Goal: Transaction & Acquisition: Purchase product/service

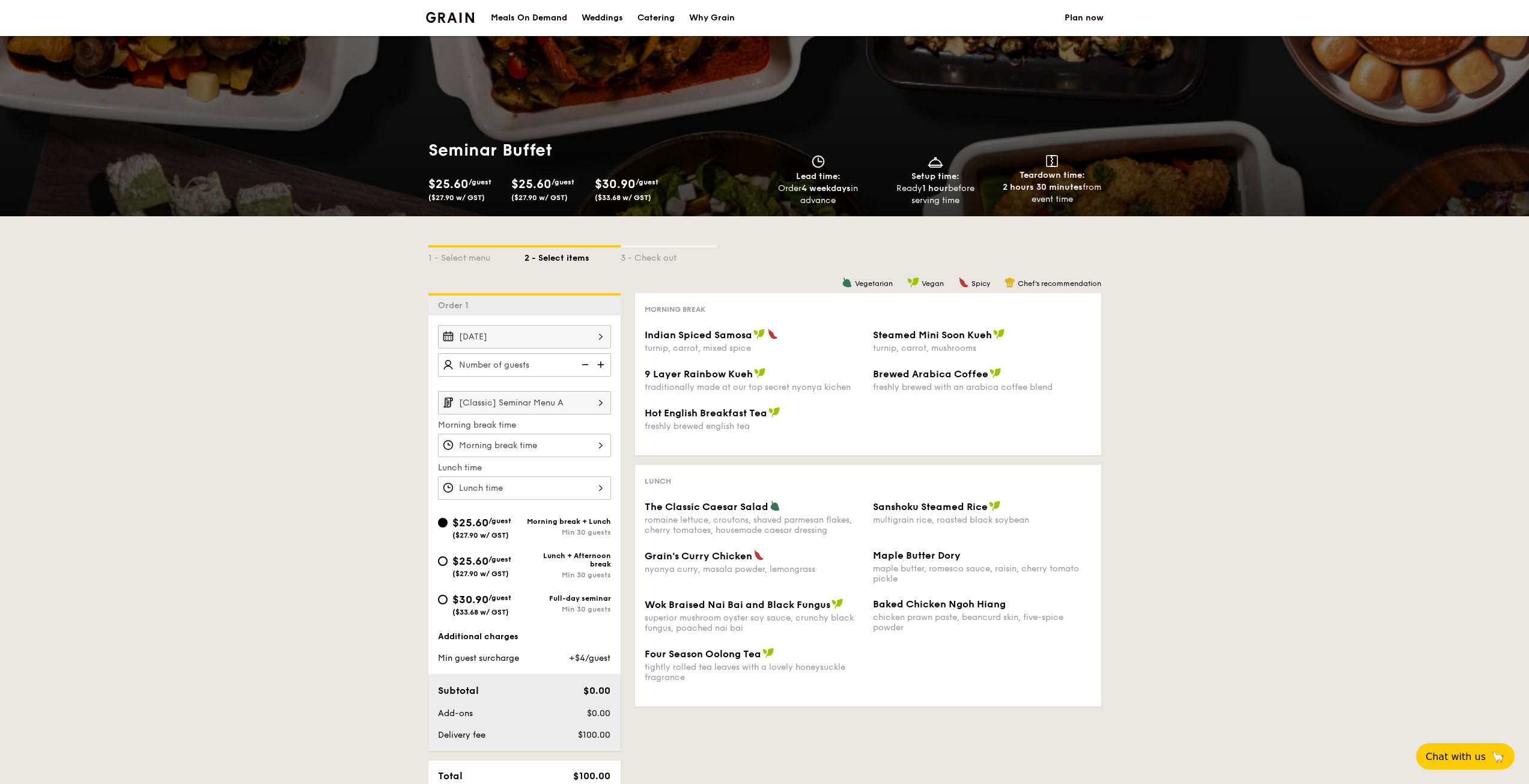
click at [556, 408] on input "[Classic] Seminar Menu A" at bounding box center [524, 402] width 173 height 24
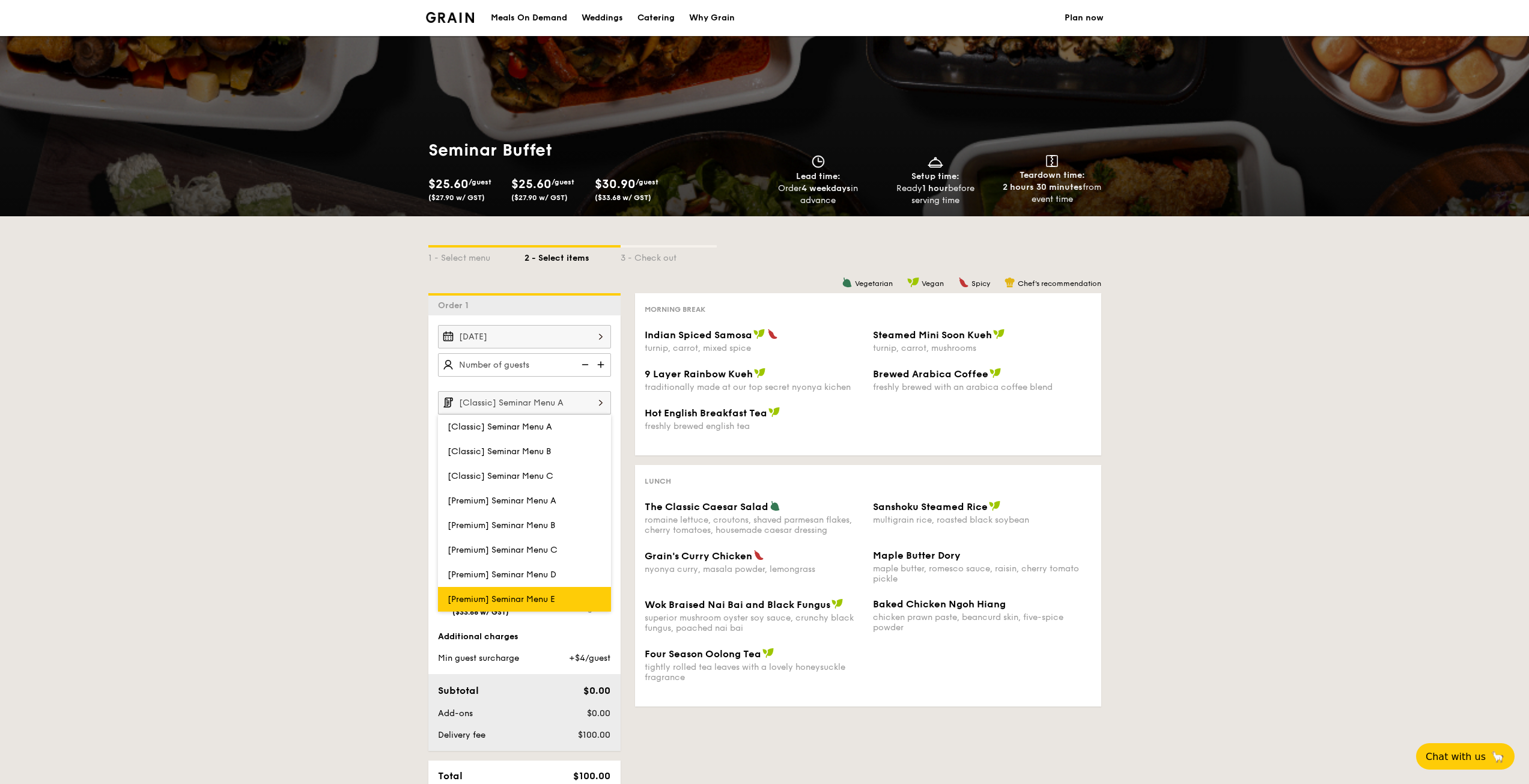
scroll to position [120, 0]
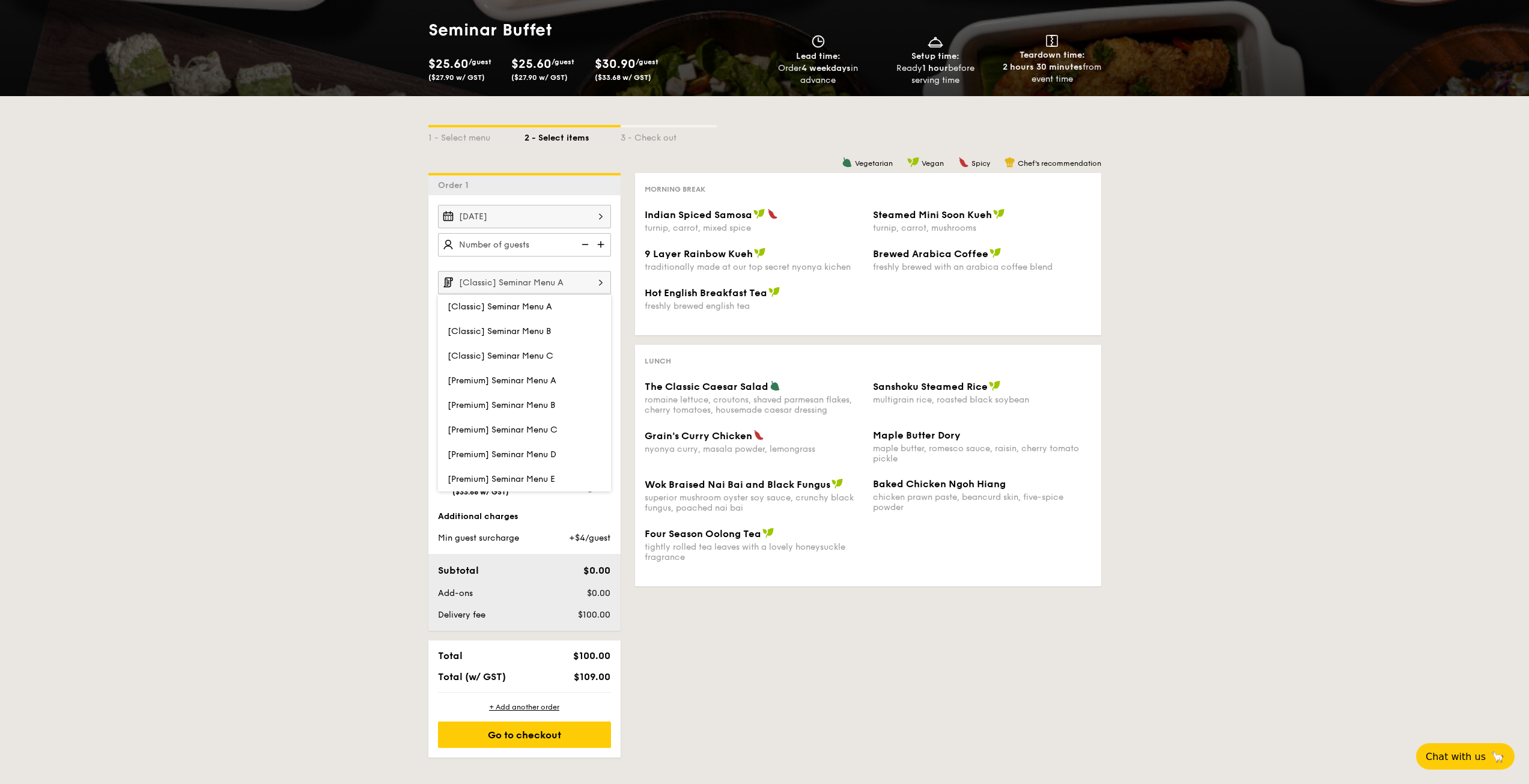
click at [889, 602] on div "1 - Select menu 2 - Select items 3 - Check out Order 1 [DATE] [Classic] Seminar…" at bounding box center [764, 426] width 692 height 661
click at [598, 242] on img at bounding box center [602, 244] width 18 height 23
click at [584, 246] on img at bounding box center [584, 244] width 18 height 23
click at [586, 244] on img at bounding box center [584, 244] width 18 height 23
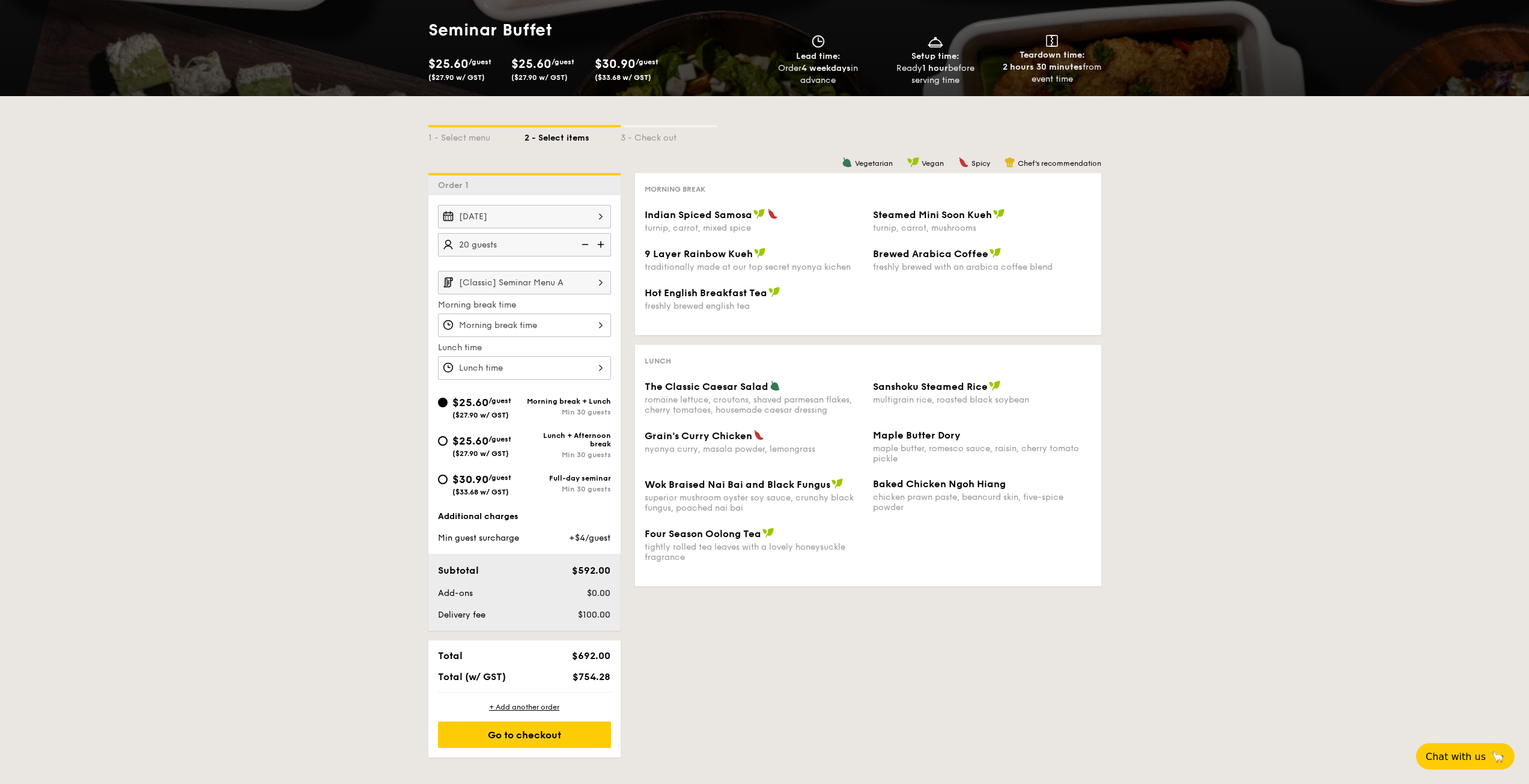
click at [600, 239] on img at bounding box center [602, 244] width 18 height 23
click at [584, 242] on img at bounding box center [584, 244] width 18 height 23
type input "20 guests"
click at [590, 287] on img at bounding box center [600, 282] width 20 height 23
click at [1088, 411] on div "The Classic Caesar Salad romaine lettuce, croutons, shaved parmesan flakes, che…" at bounding box center [868, 404] width 457 height 49
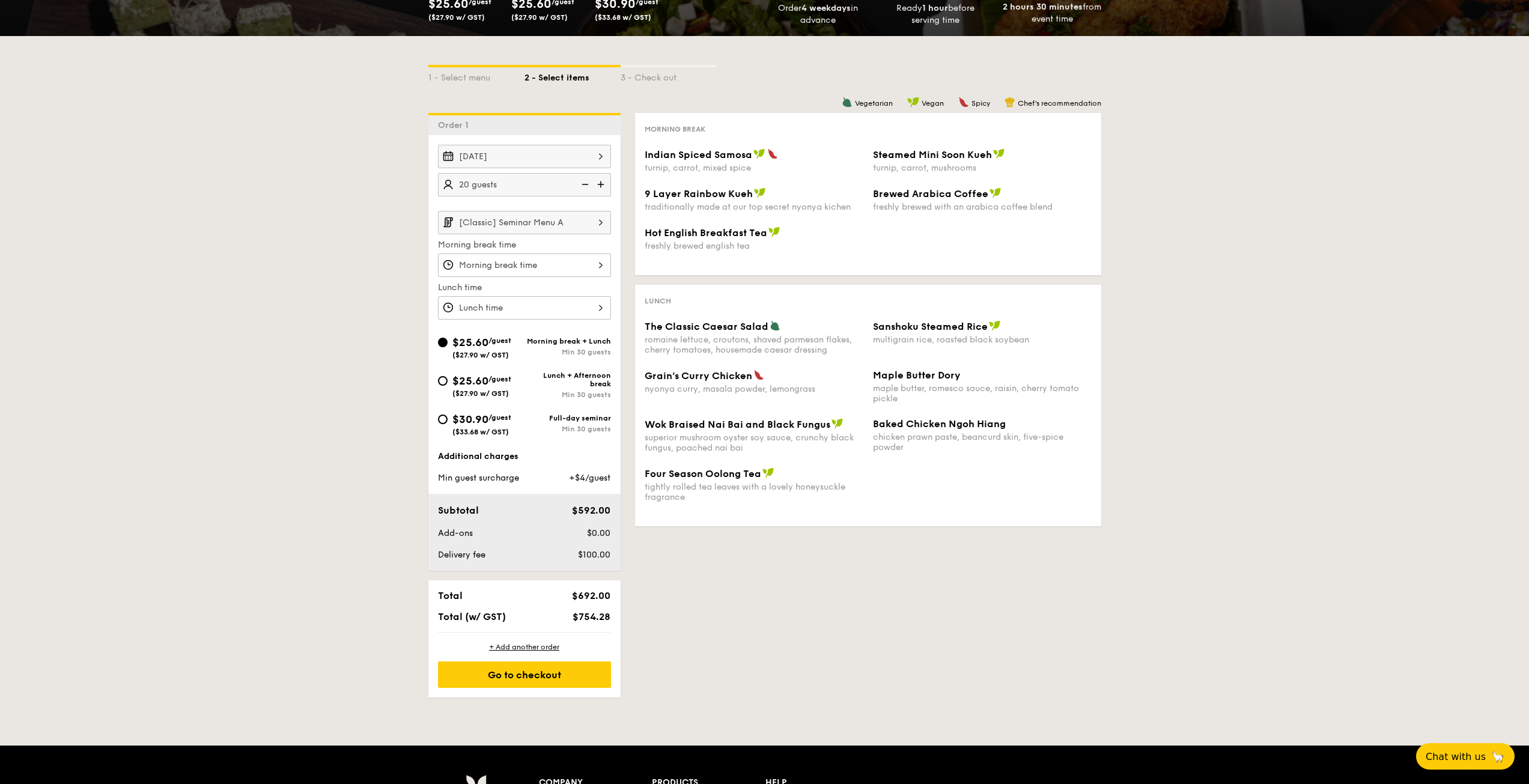
scroll to position [60, 0]
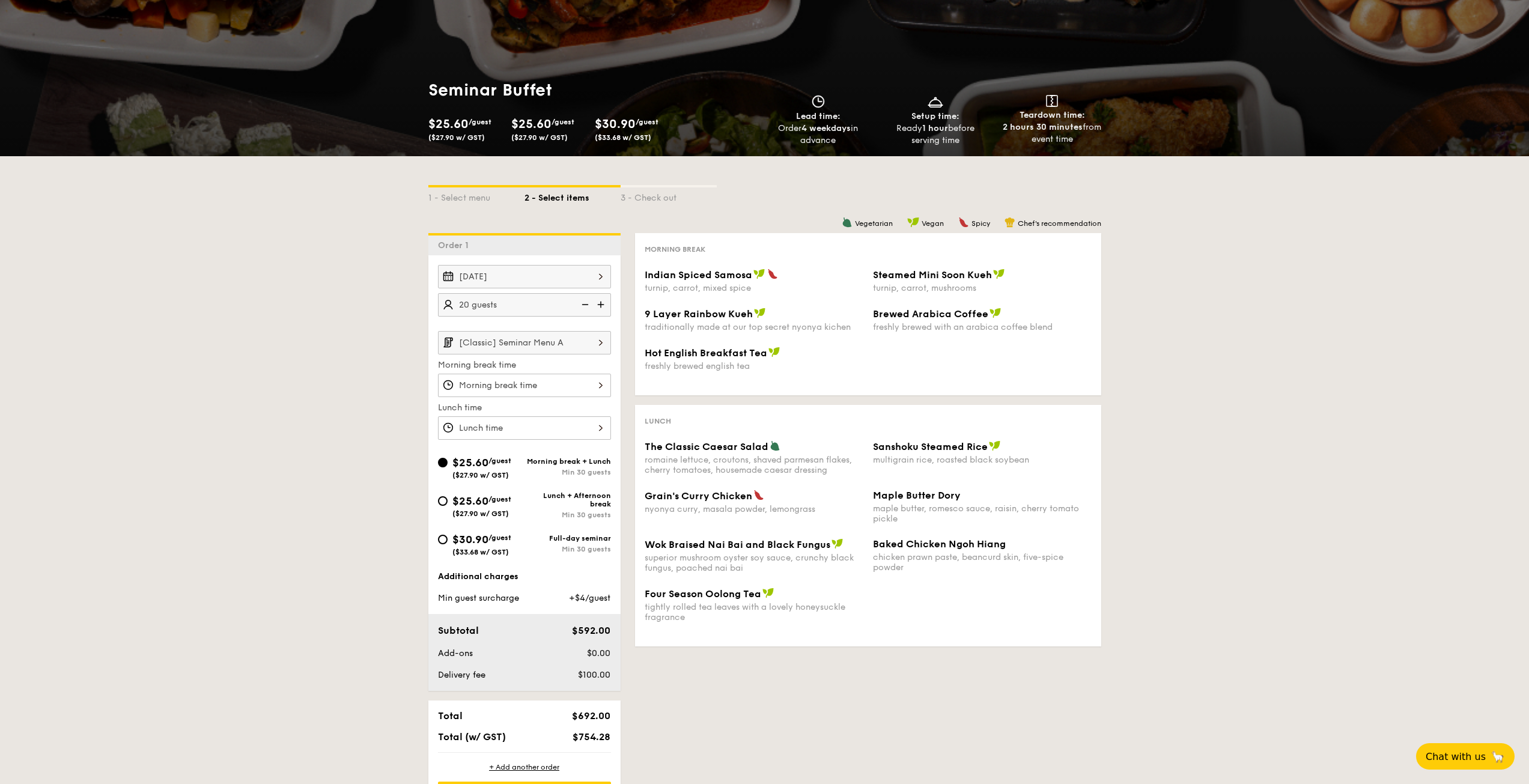
click at [650, 188] on div "3 - Check out" at bounding box center [669, 195] width 96 height 17
click at [546, 187] on div "2 - Select items" at bounding box center [572, 195] width 96 height 17
click at [488, 191] on div "1 - Select menu" at bounding box center [476, 195] width 96 height 17
select select
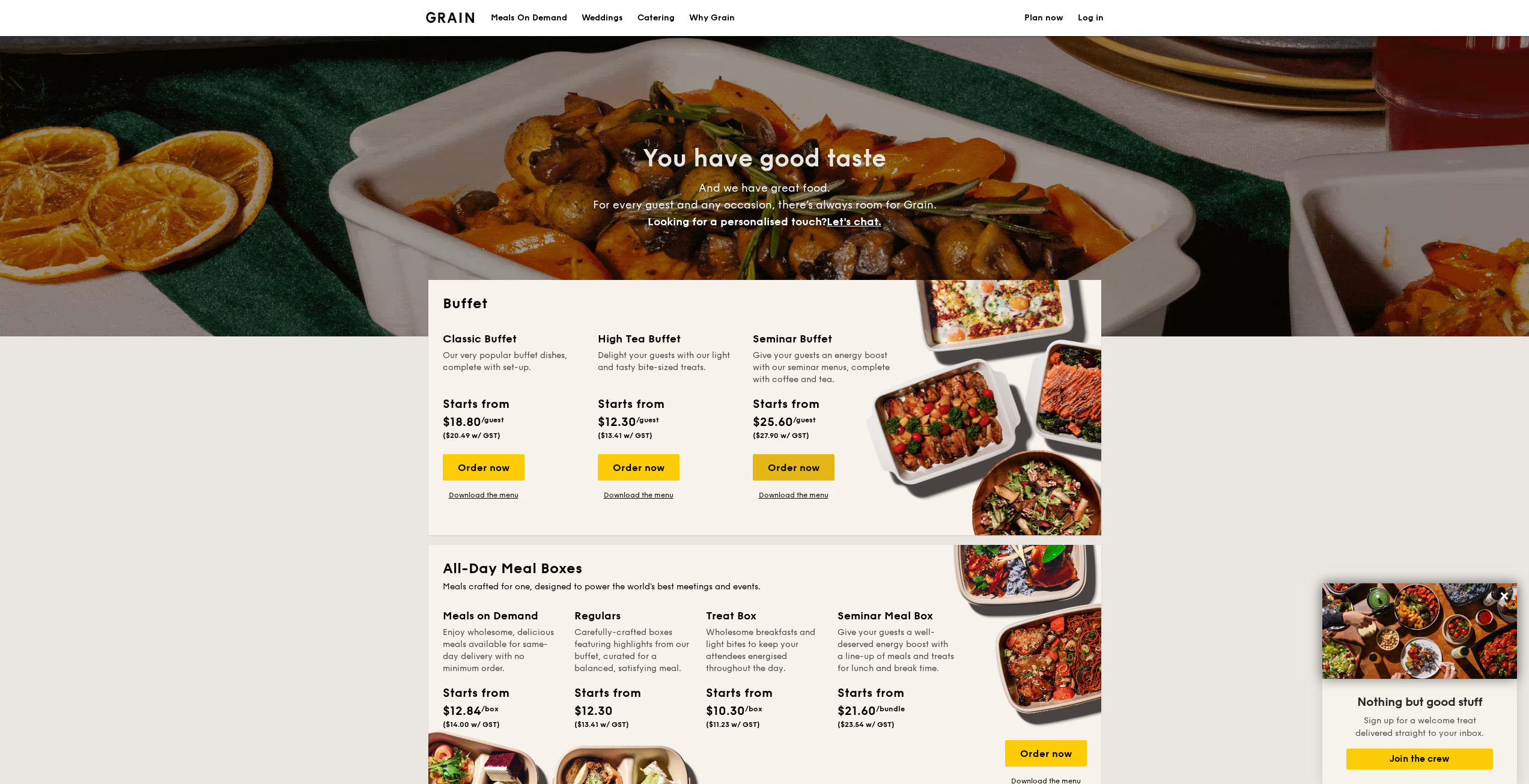
click at [797, 468] on div "Order now" at bounding box center [793, 467] width 82 height 26
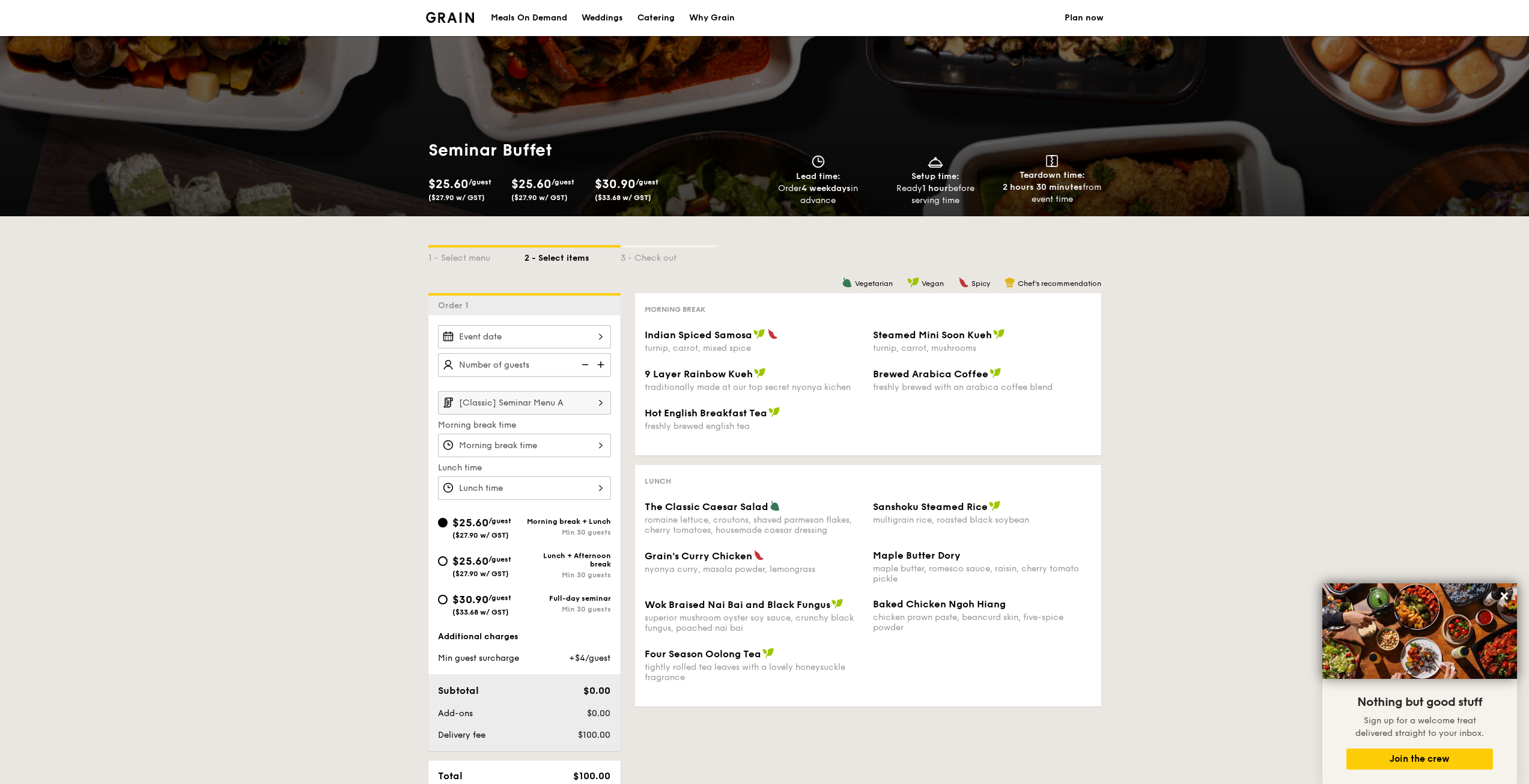
click at [525, 342] on div "2025 Sep [DATE] Tue Wed Thu Fri Sat Sun 1 2 3 4 5 6 7 8 9 10 11 12 13 14 15 16 …" at bounding box center [524, 336] width 173 height 24
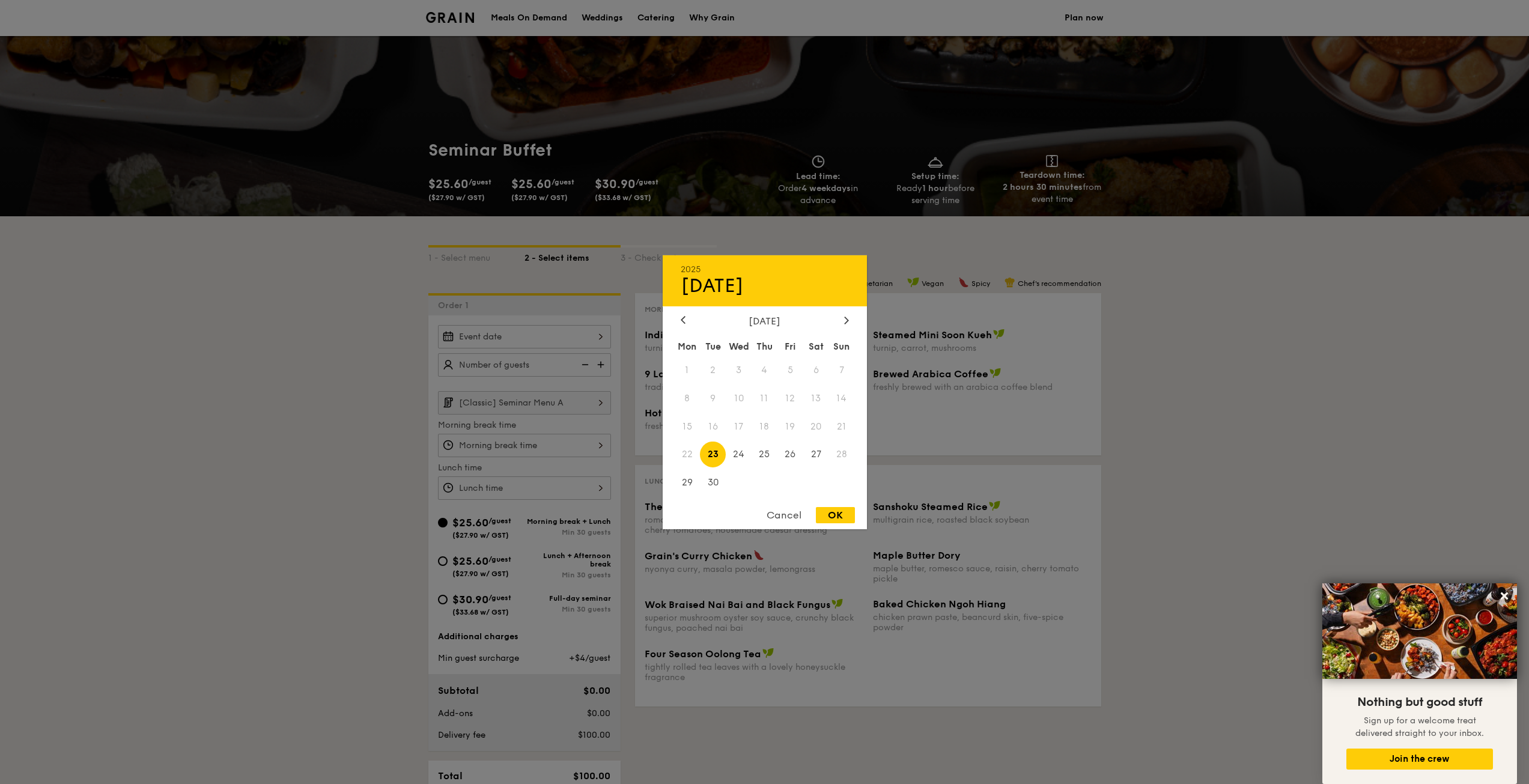
drag, startPoint x: 692, startPoint y: 606, endPoint x: 684, endPoint y: 602, distance: 8.9
click at [688, 605] on div at bounding box center [764, 392] width 1529 height 784
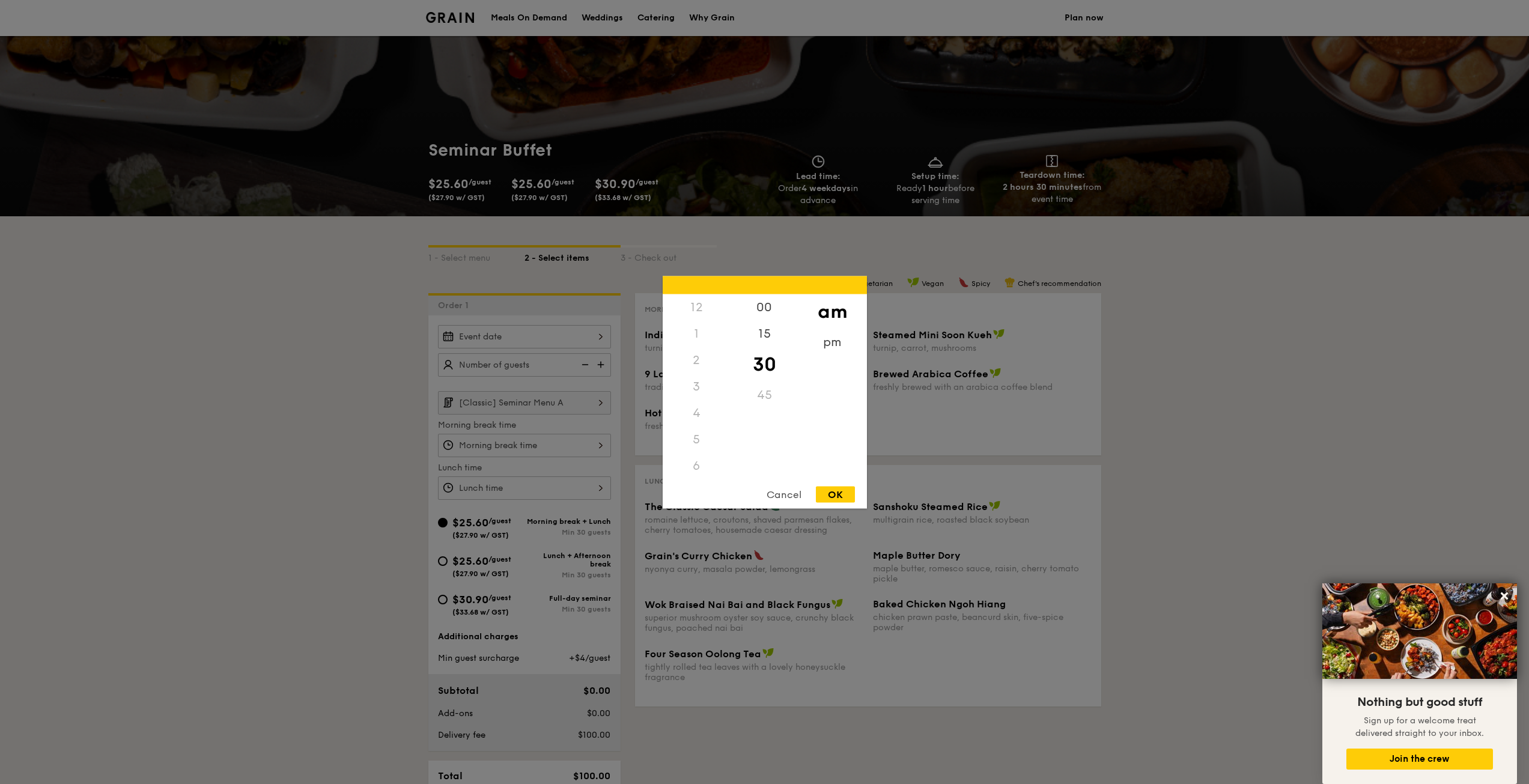
click at [541, 443] on div "12 1 2 3 4 5 6 7 8 9 10 11 00 15 30 45 am pm Cancel OK" at bounding box center [524, 445] width 173 height 24
click at [821, 342] on div "pm" at bounding box center [832, 346] width 68 height 35
drag, startPoint x: 702, startPoint y: 422, endPoint x: 695, endPoint y: 442, distance: 21.2
click at [700, 428] on div "12 1 2 3 4 5 6 7 8 9 10 11" at bounding box center [696, 385] width 68 height 183
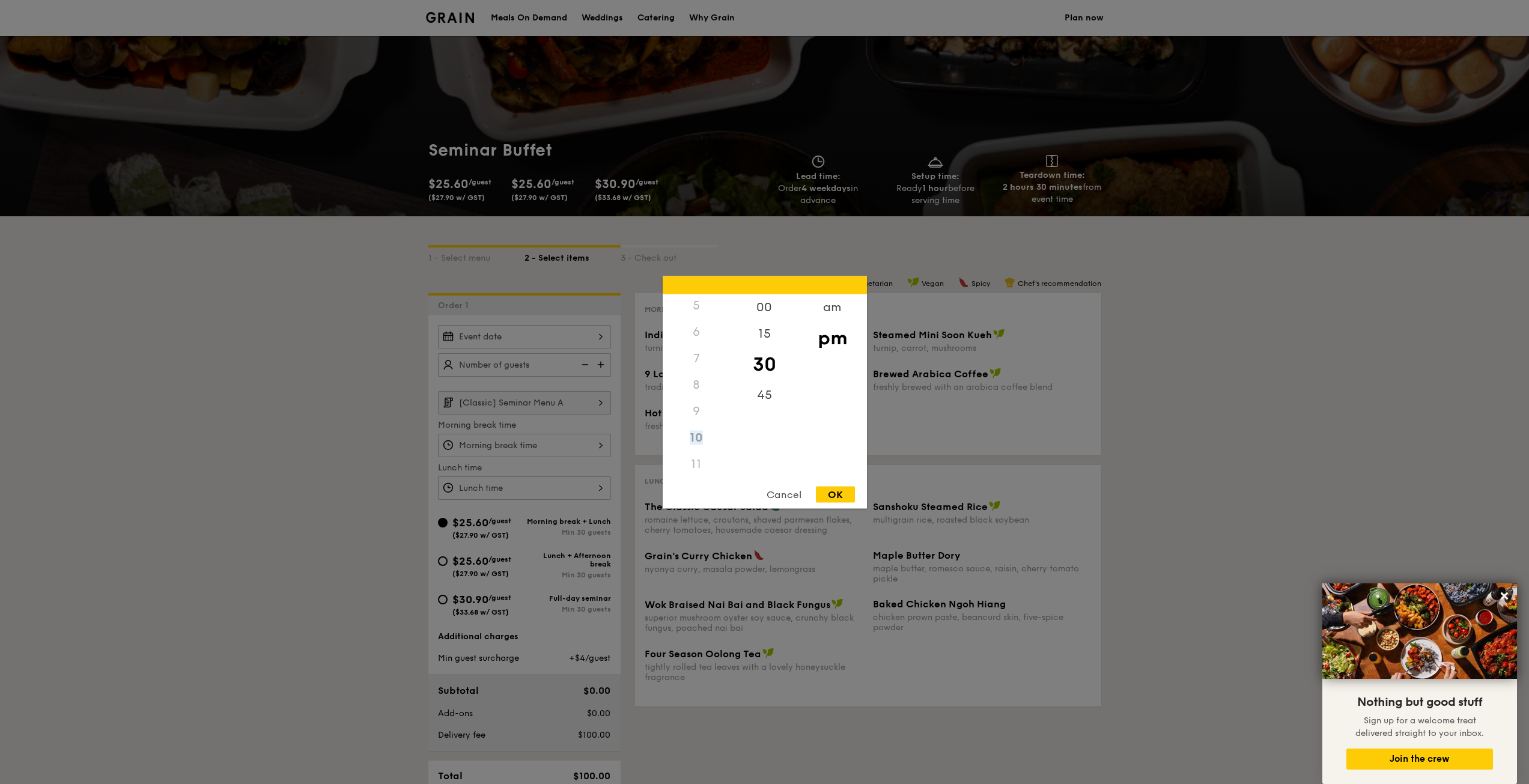
click at [695, 442] on div "10" at bounding box center [696, 437] width 68 height 26
click at [692, 436] on div "10" at bounding box center [696, 437] width 68 height 26
drag, startPoint x: 702, startPoint y: 315, endPoint x: 701, endPoint y: 324, distance: 9.1
click at [702, 316] on div "12" at bounding box center [696, 307] width 68 height 26
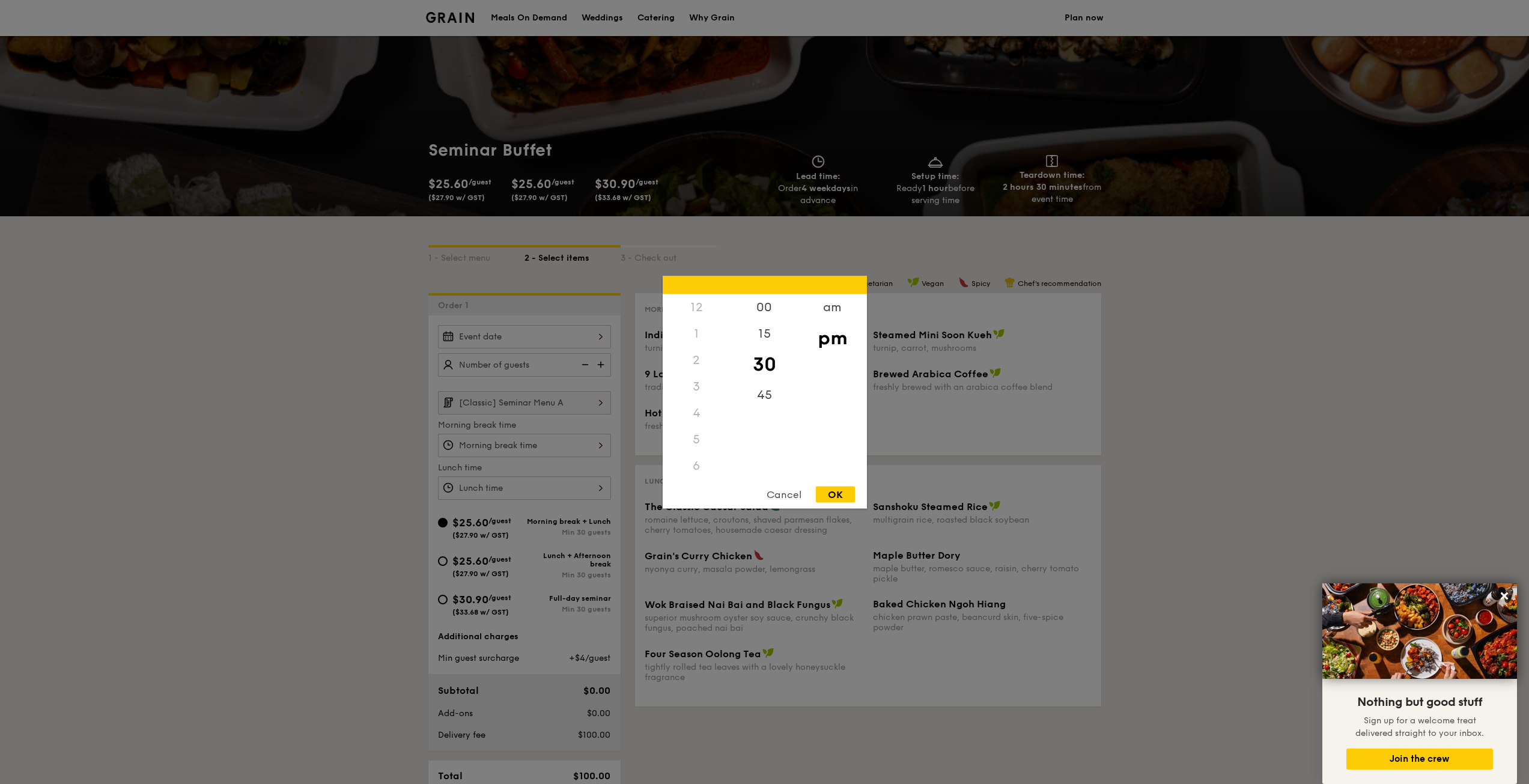
click at [698, 336] on div "1" at bounding box center [696, 333] width 68 height 26
click at [766, 340] on div "15" at bounding box center [764, 338] width 68 height 35
click at [763, 292] on div at bounding box center [764, 284] width 204 height 18
click at [762, 303] on div "00" at bounding box center [764, 311] width 68 height 35
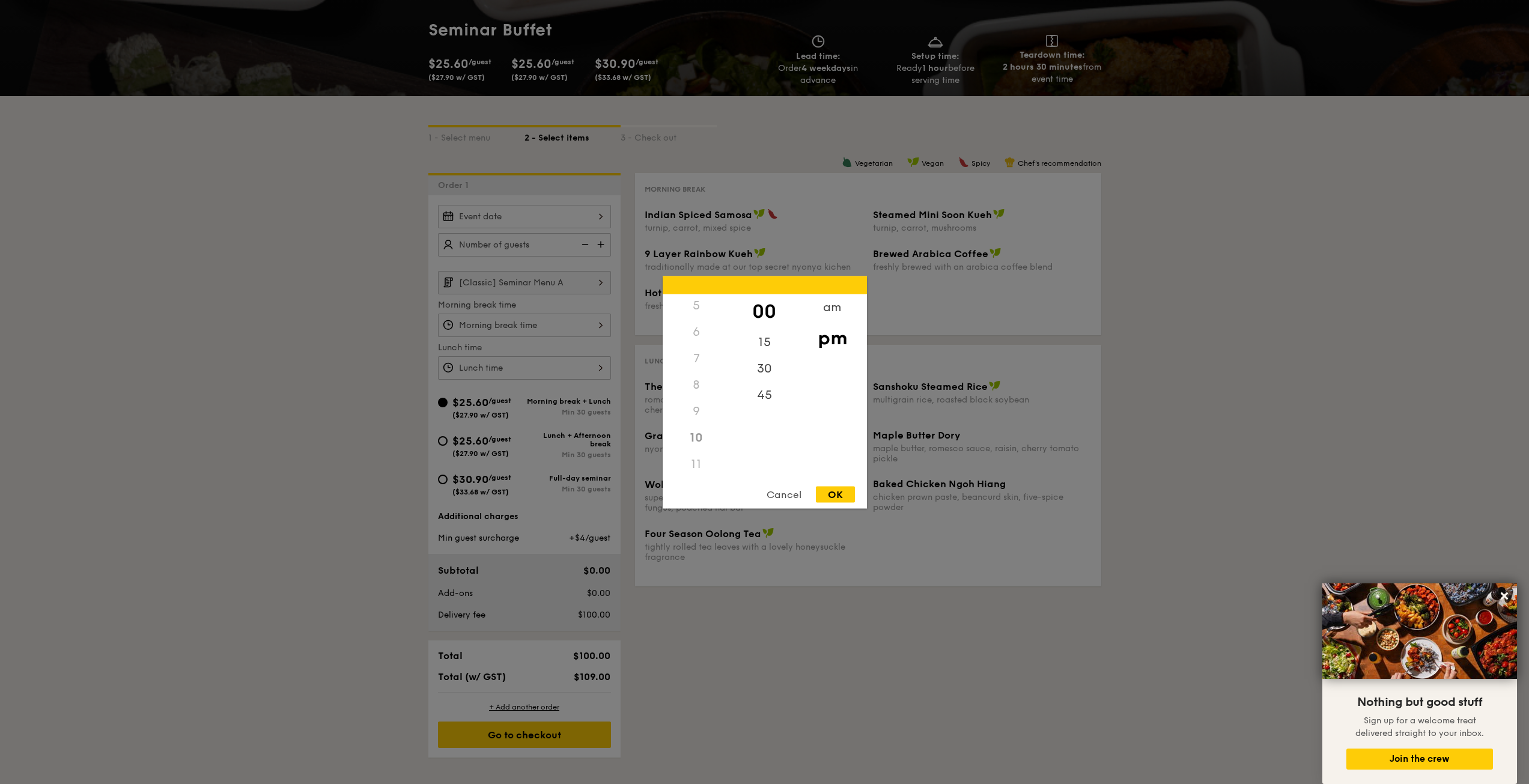
scroll to position [421, 0]
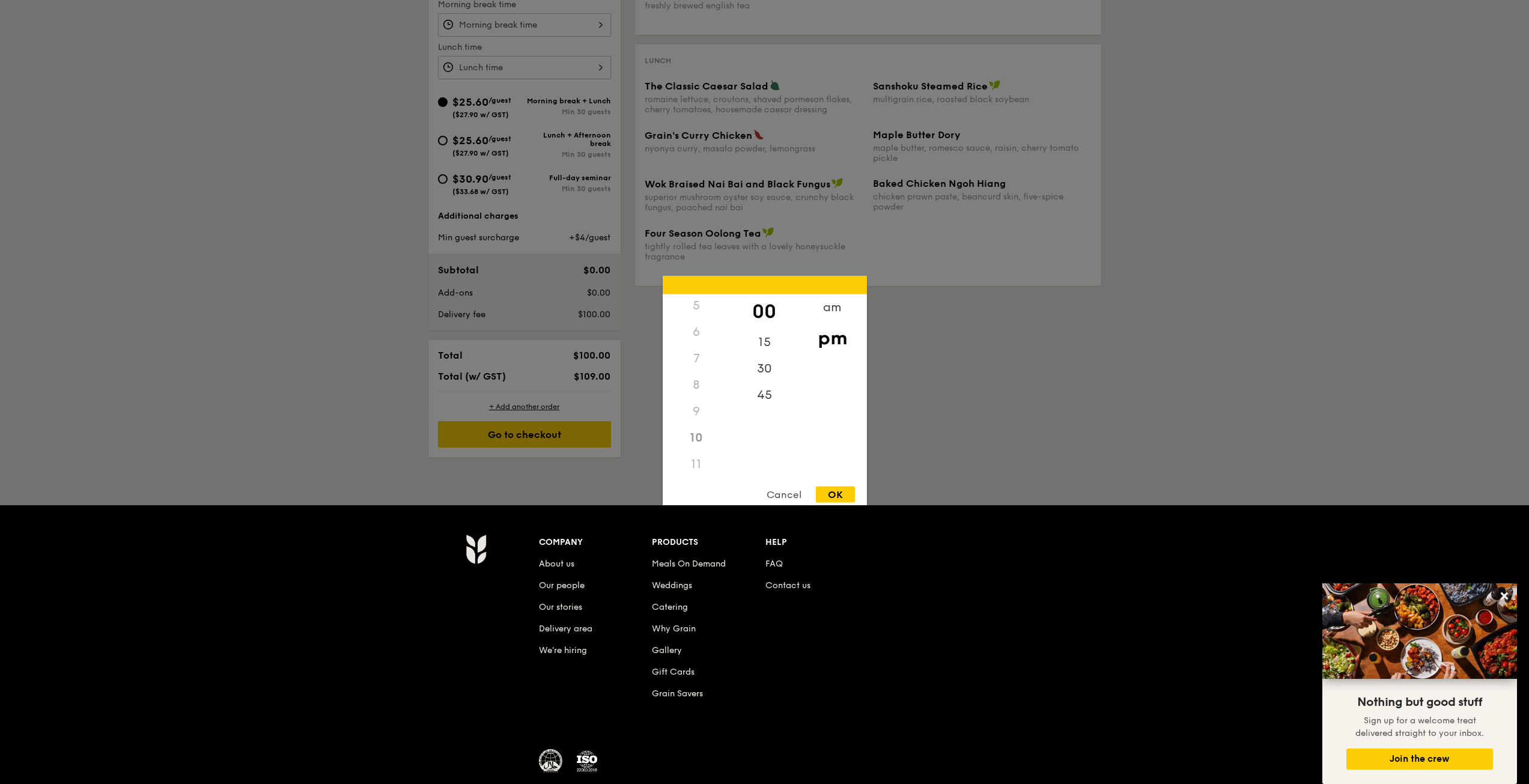
click at [692, 446] on div "10" at bounding box center [696, 437] width 68 height 26
click at [693, 434] on div "10" at bounding box center [696, 437] width 68 height 26
click at [695, 456] on div "11" at bounding box center [696, 463] width 68 height 26
click at [766, 338] on div "15" at bounding box center [764, 346] width 68 height 35
click at [826, 307] on div "am" at bounding box center [832, 311] width 68 height 35
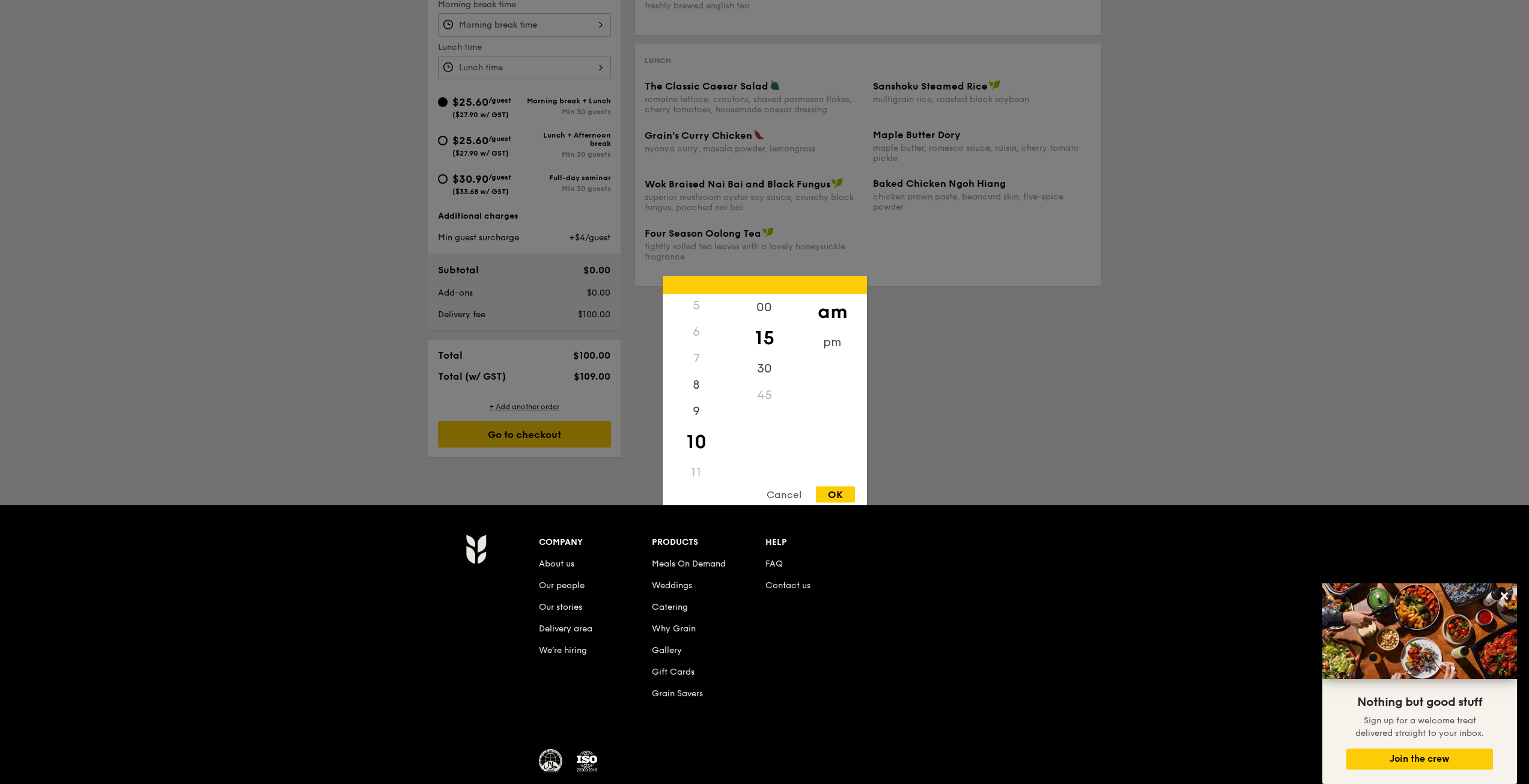
scroll to position [142, 0]
click at [687, 354] on div "7" at bounding box center [696, 349] width 68 height 26
click at [694, 348] on div "7" at bounding box center [696, 349] width 68 height 26
click at [698, 377] on div "8" at bounding box center [696, 380] width 68 height 35
click at [697, 406] on div "9" at bounding box center [696, 415] width 68 height 35
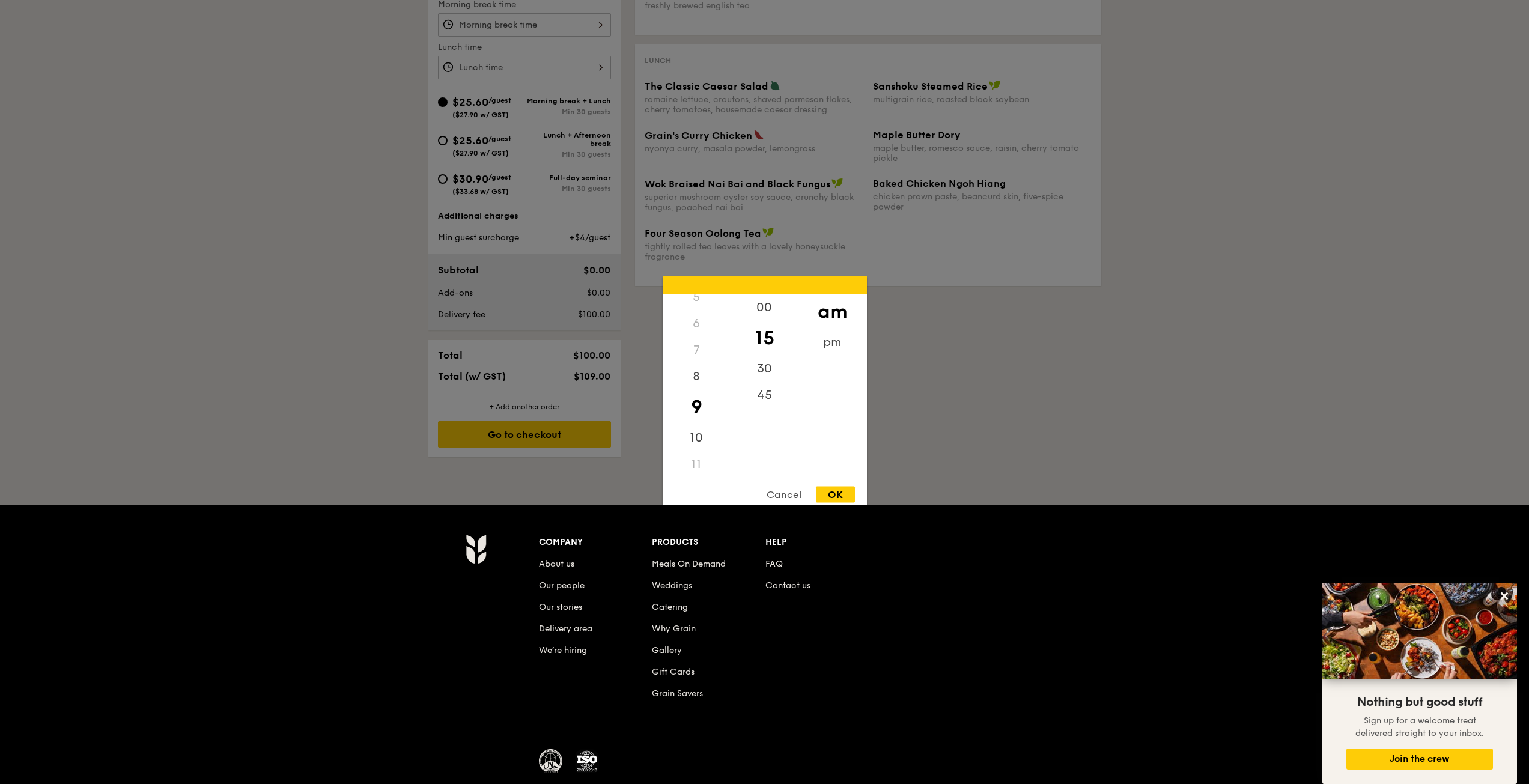
click at [790, 492] on div "Cancel" at bounding box center [783, 494] width 59 height 16
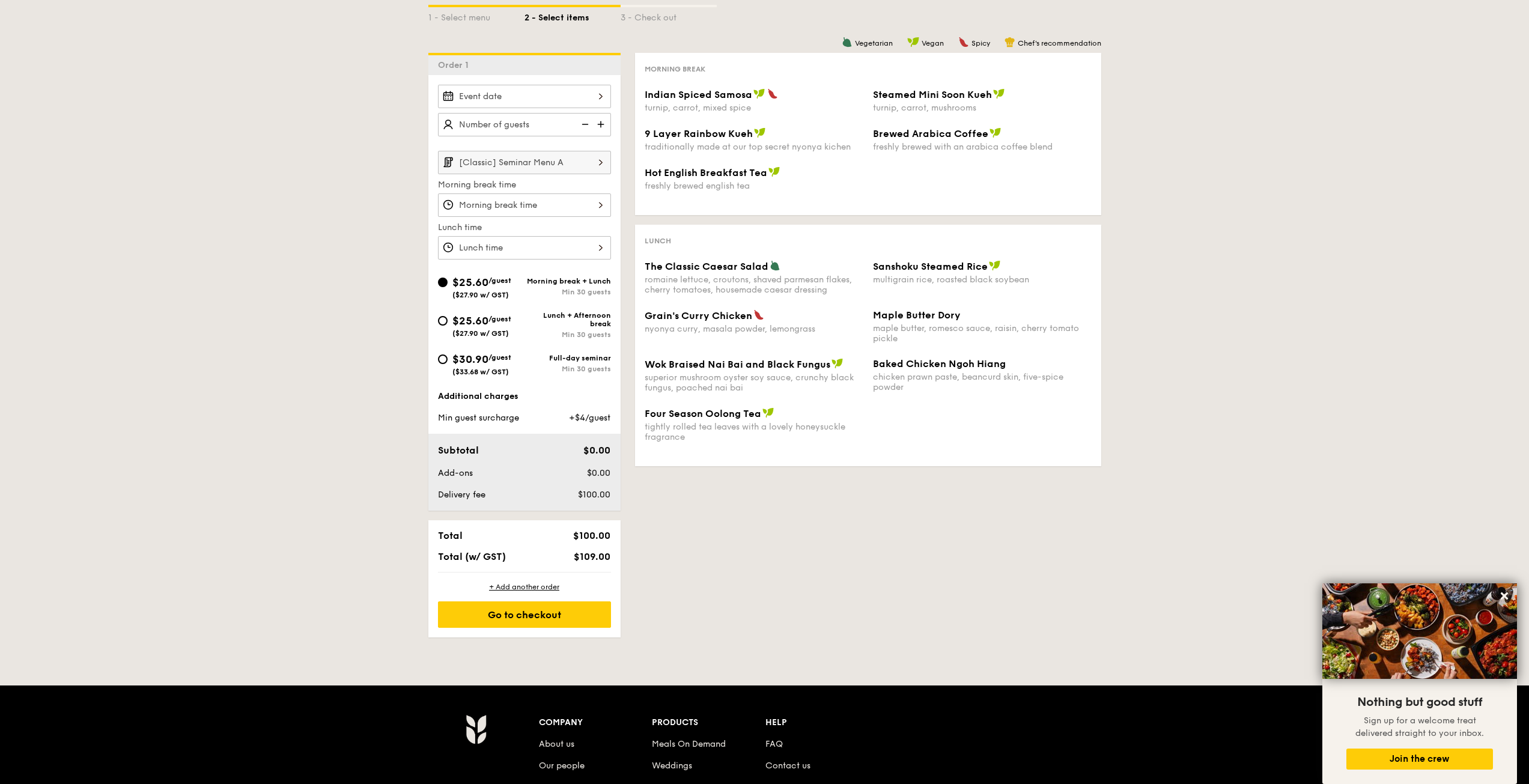
scroll to position [120, 0]
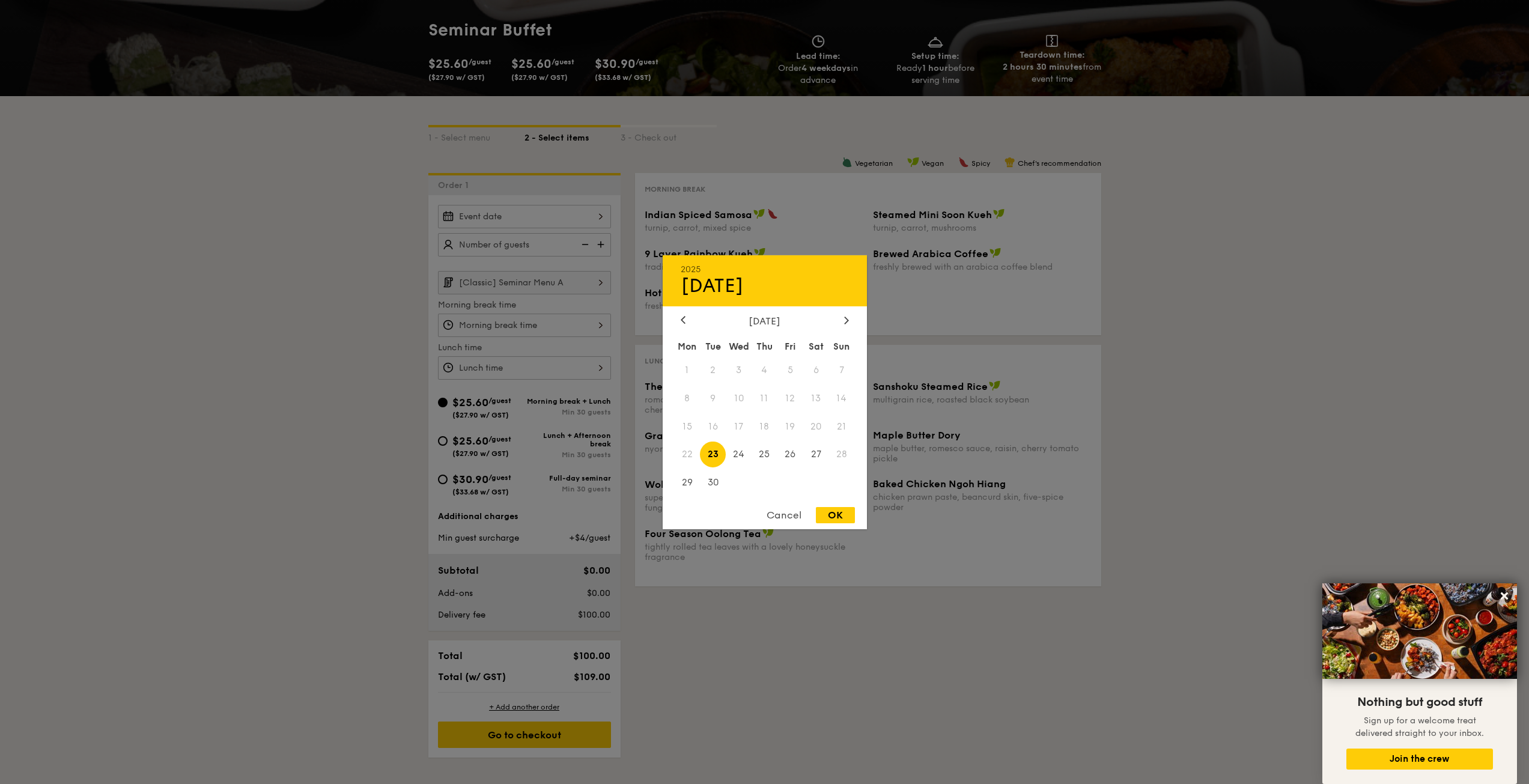
click at [527, 219] on div "2025 Sep [DATE] Tue Wed Thu Fri Sat Sun 1 2 3 4 5 6 7 8 9 10 11 12 13 14 15 16 …" at bounding box center [524, 216] width 173 height 24
click at [706, 478] on span "30" at bounding box center [712, 483] width 26 height 26
click at [839, 515] on div "OK" at bounding box center [835, 515] width 39 height 16
type input "[DATE]"
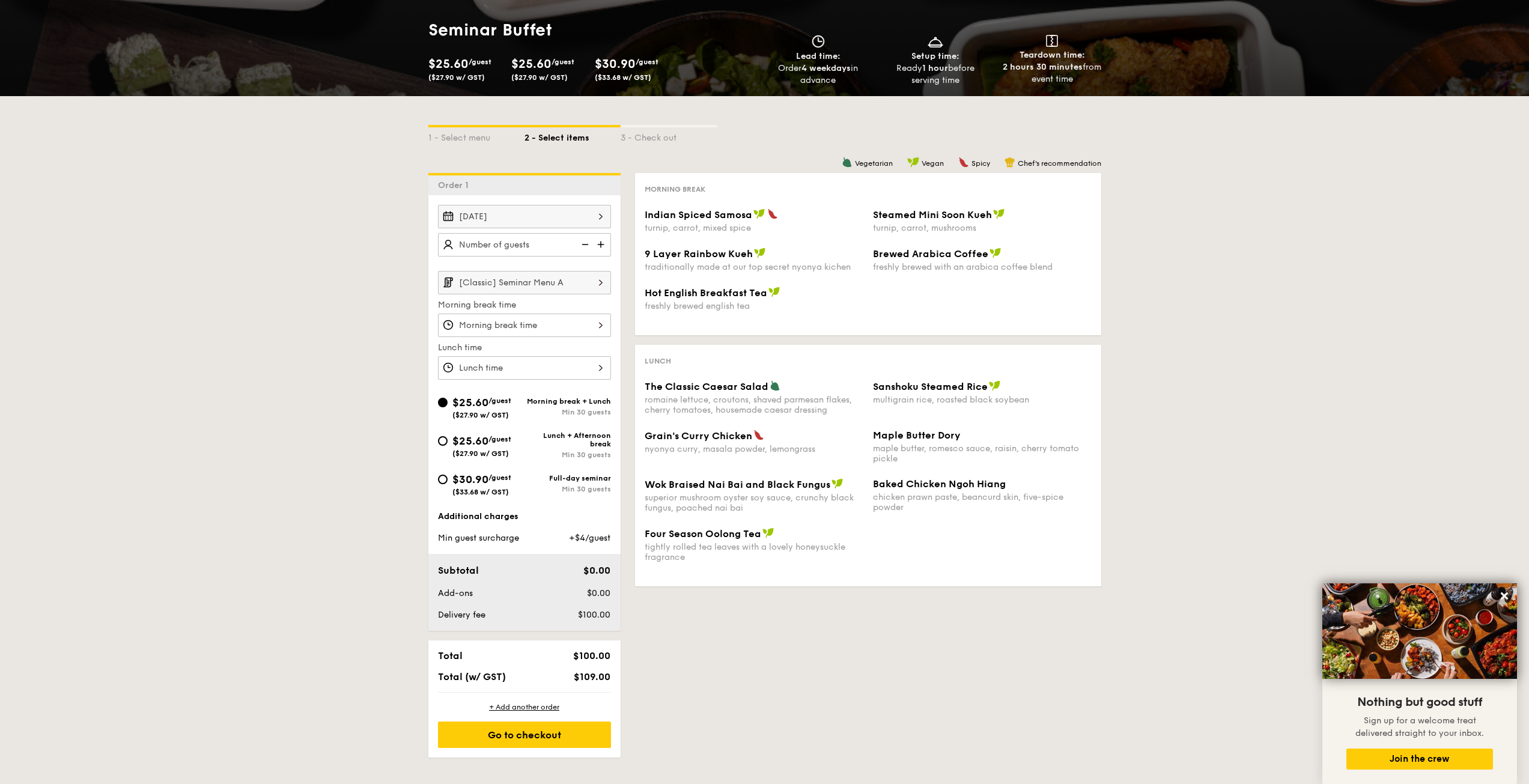
click at [588, 325] on div at bounding box center [524, 325] width 173 height 24
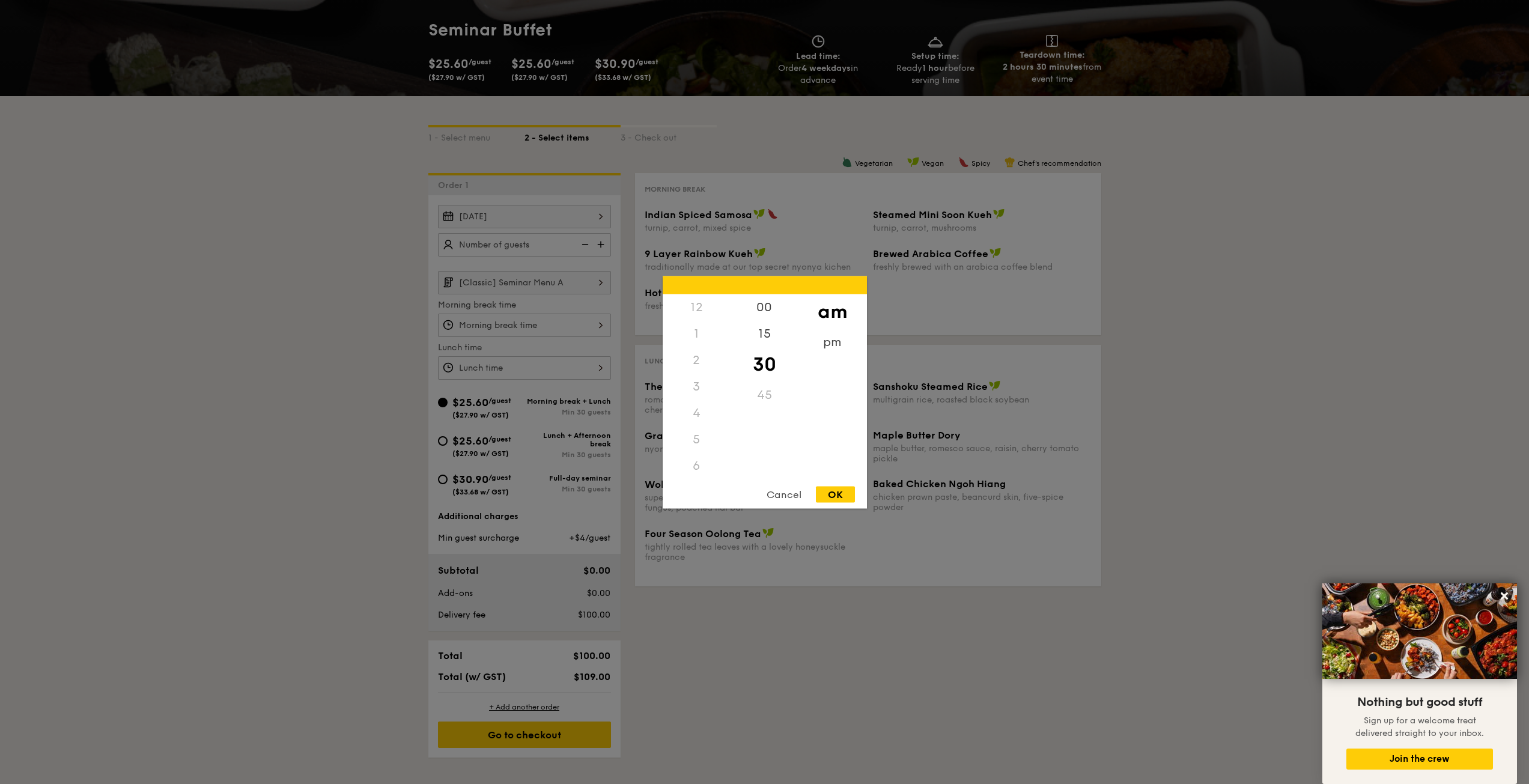
scroll to position [132, 0]
click at [825, 340] on div "pm" at bounding box center [832, 346] width 68 height 35
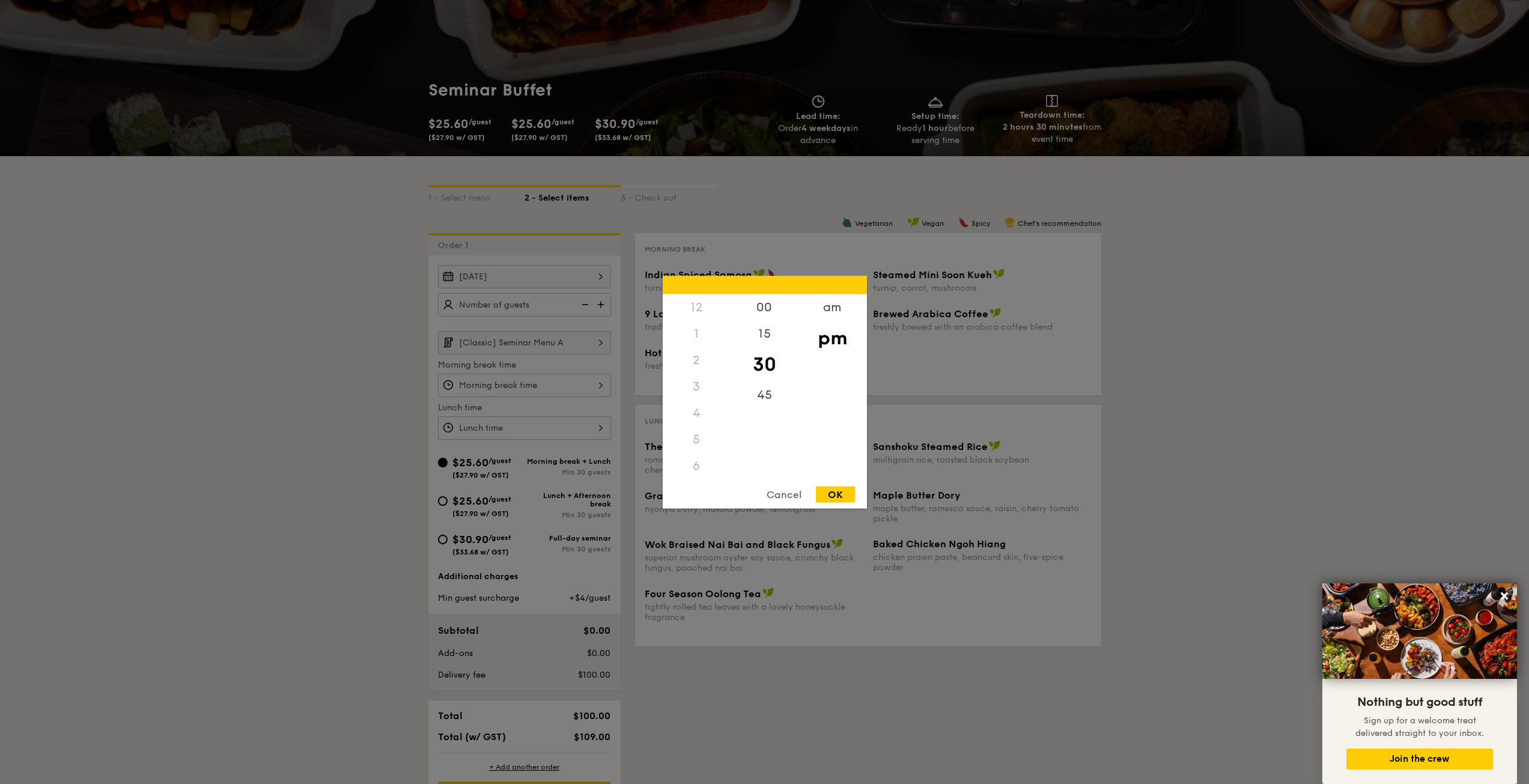
click at [685, 334] on div "1" at bounding box center [696, 333] width 68 height 26
click at [688, 332] on div "1" at bounding box center [696, 333] width 68 height 26
click at [691, 331] on div "1" at bounding box center [696, 333] width 68 height 26
click at [746, 326] on div "15" at bounding box center [764, 338] width 68 height 35
click at [769, 385] on div "30" at bounding box center [764, 373] width 68 height 35
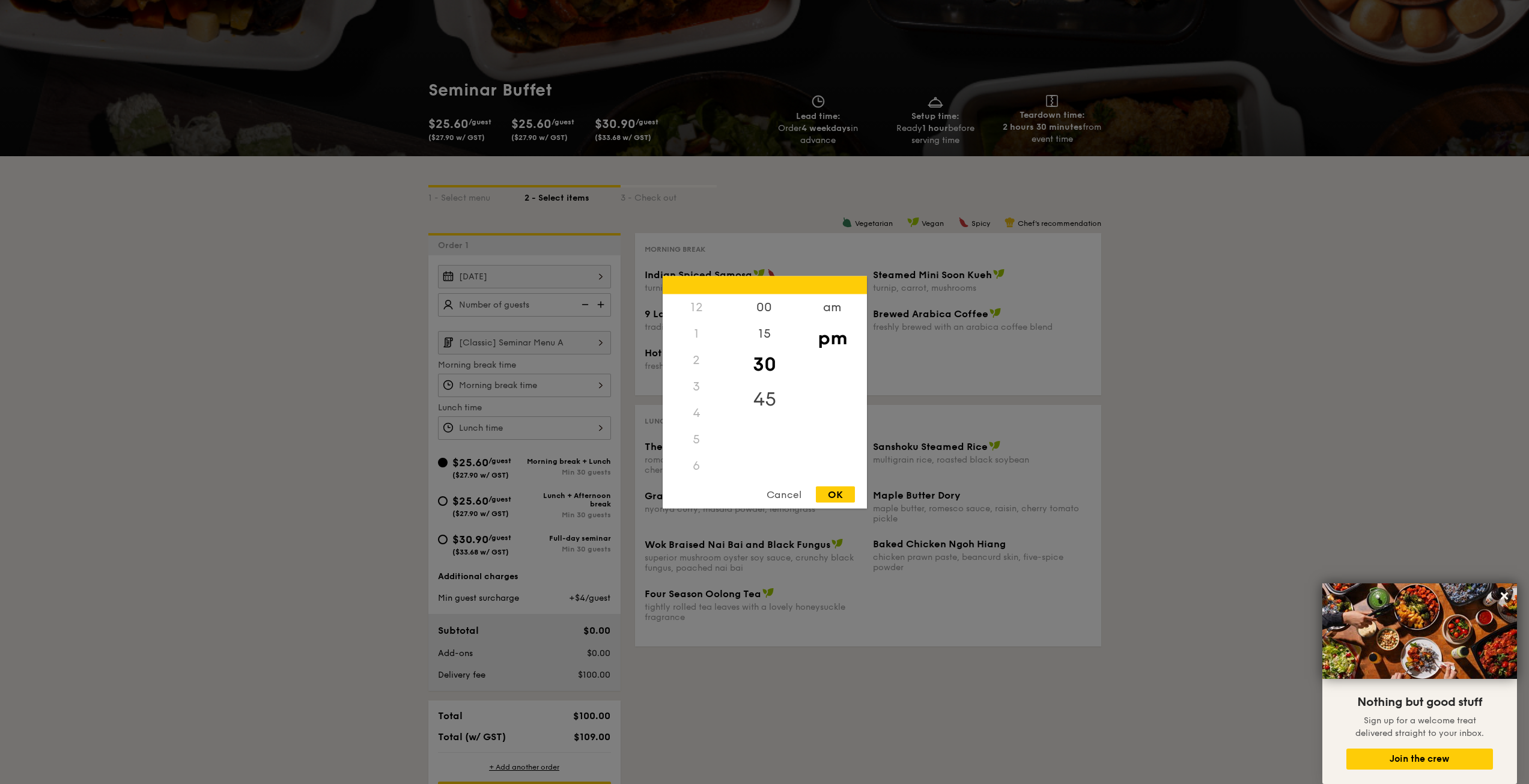
click at [769, 400] on div "45" at bounding box center [764, 399] width 68 height 35
click at [789, 491] on div "Cancel" at bounding box center [783, 494] width 59 height 16
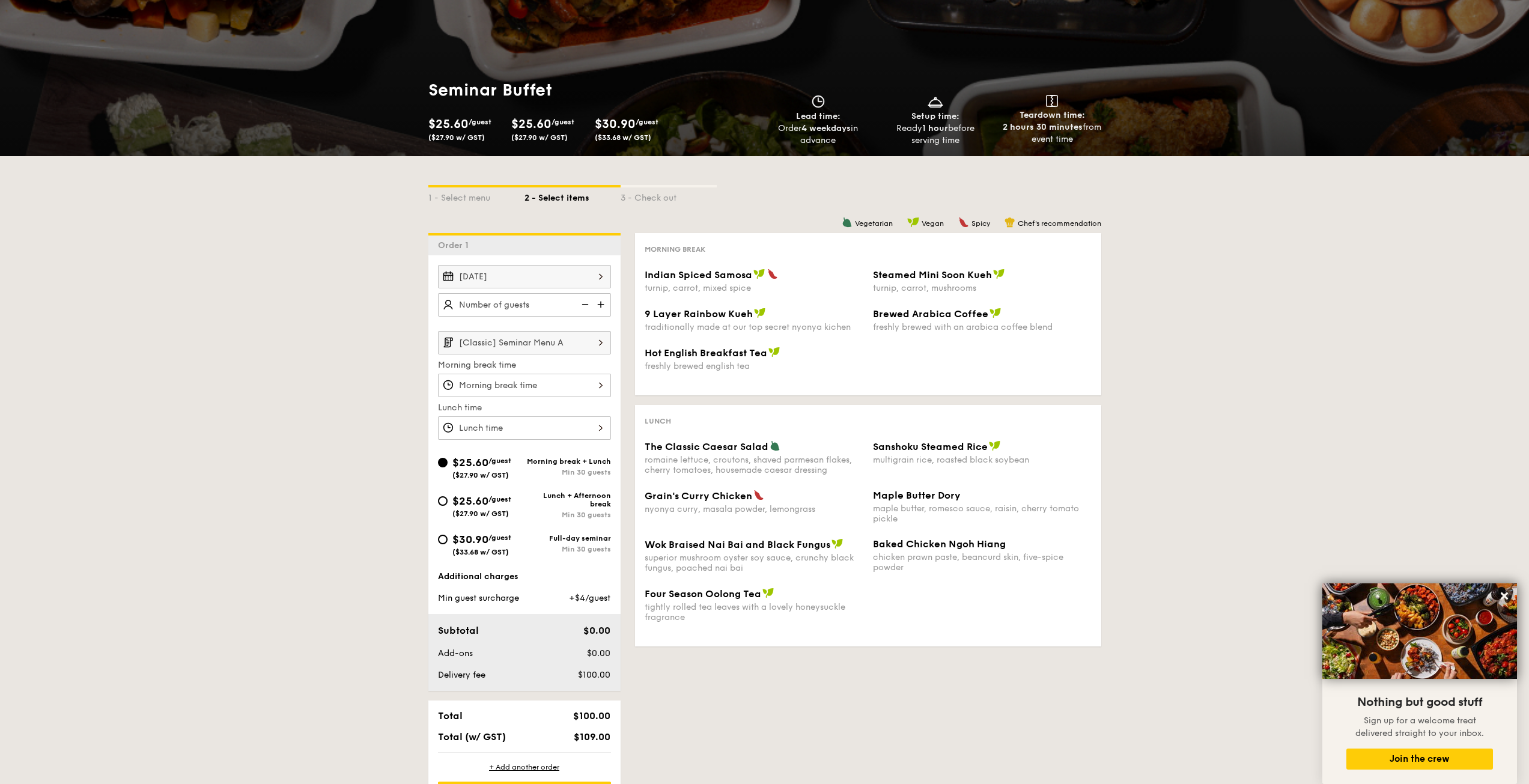
click at [590, 344] on img at bounding box center [600, 342] width 20 height 23
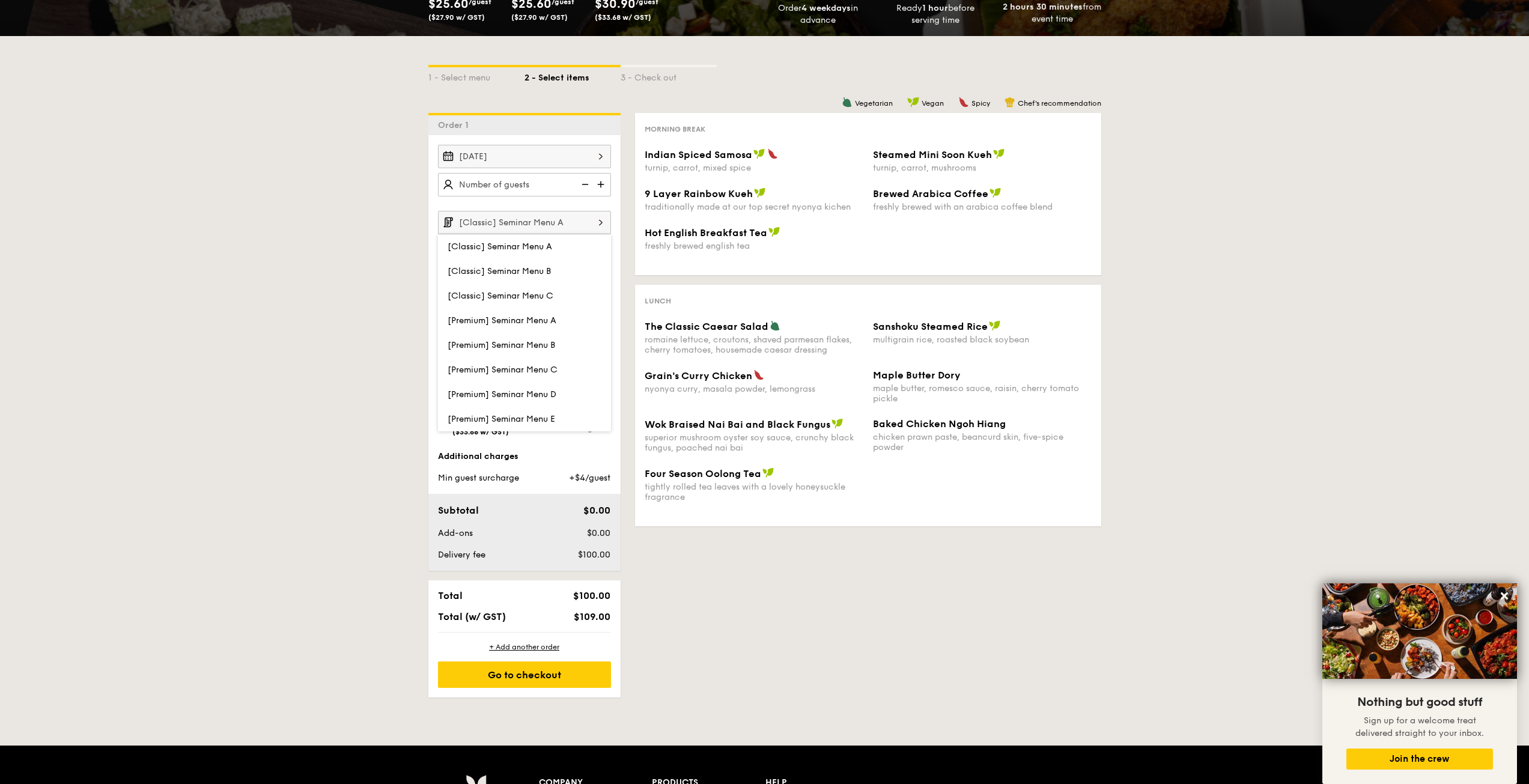
scroll to position [120, 0]
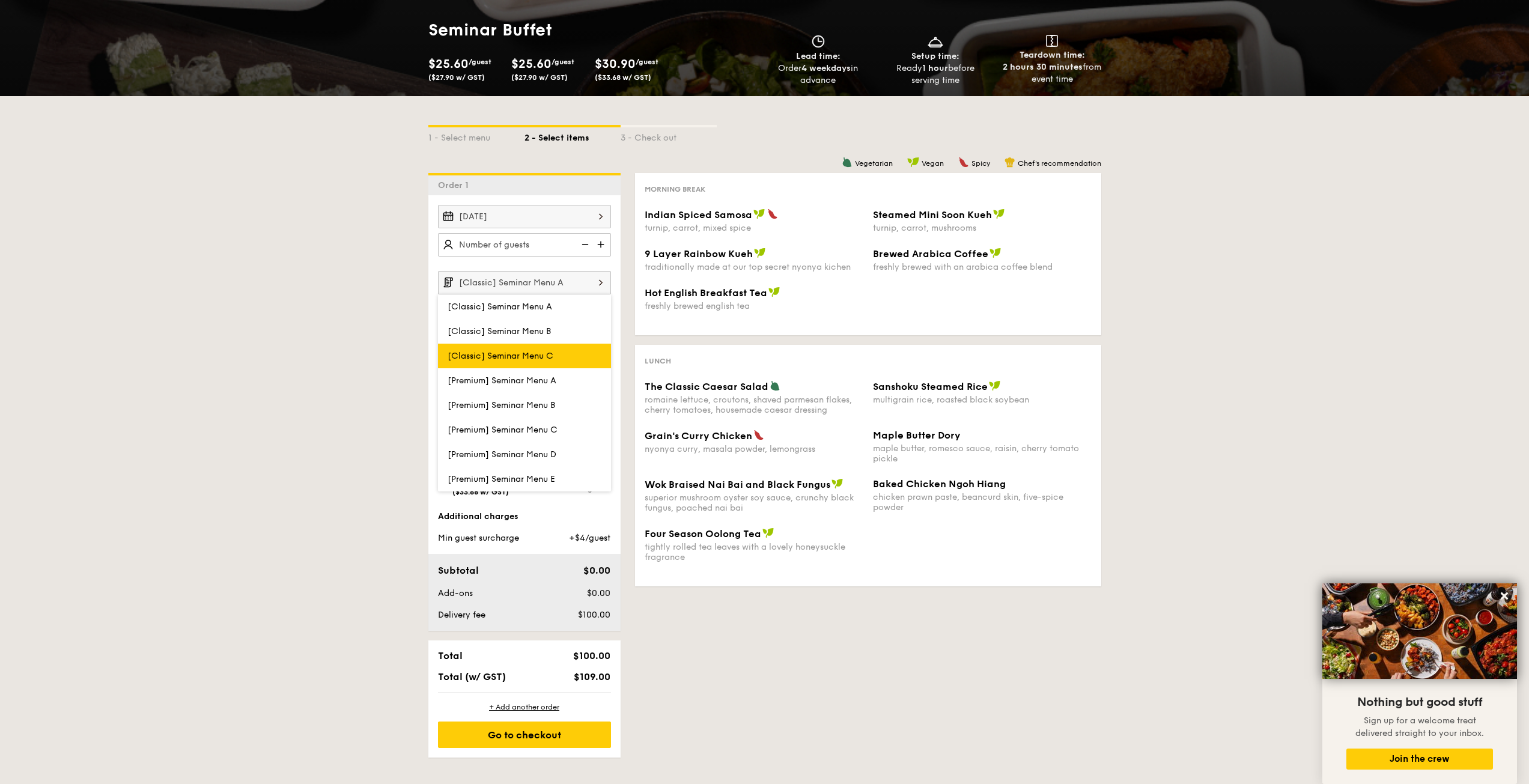
click at [506, 359] on span "[Classic] Seminar Menu C" at bounding box center [500, 355] width 106 height 10
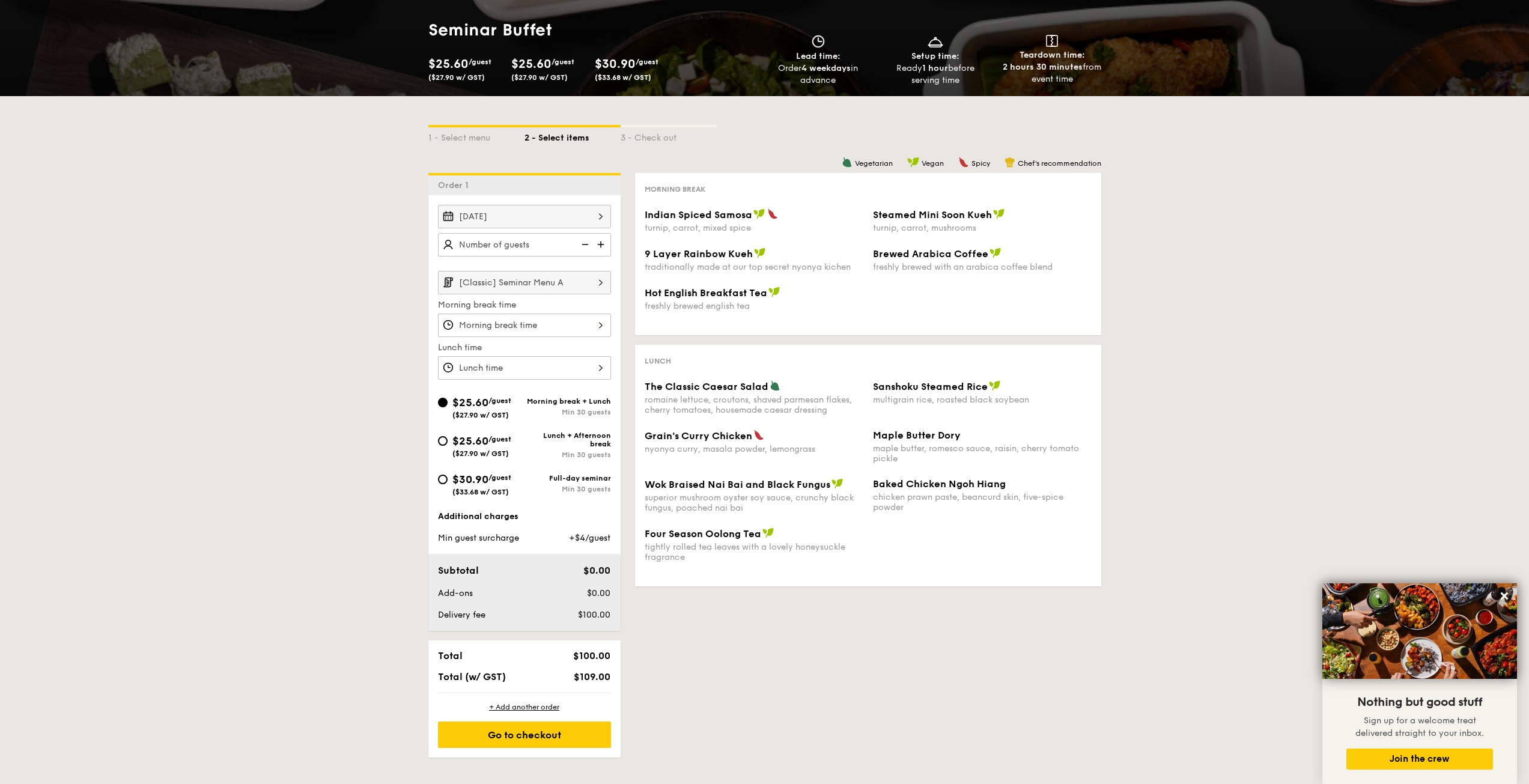
click at [513, 372] on div at bounding box center [524, 367] width 173 height 24
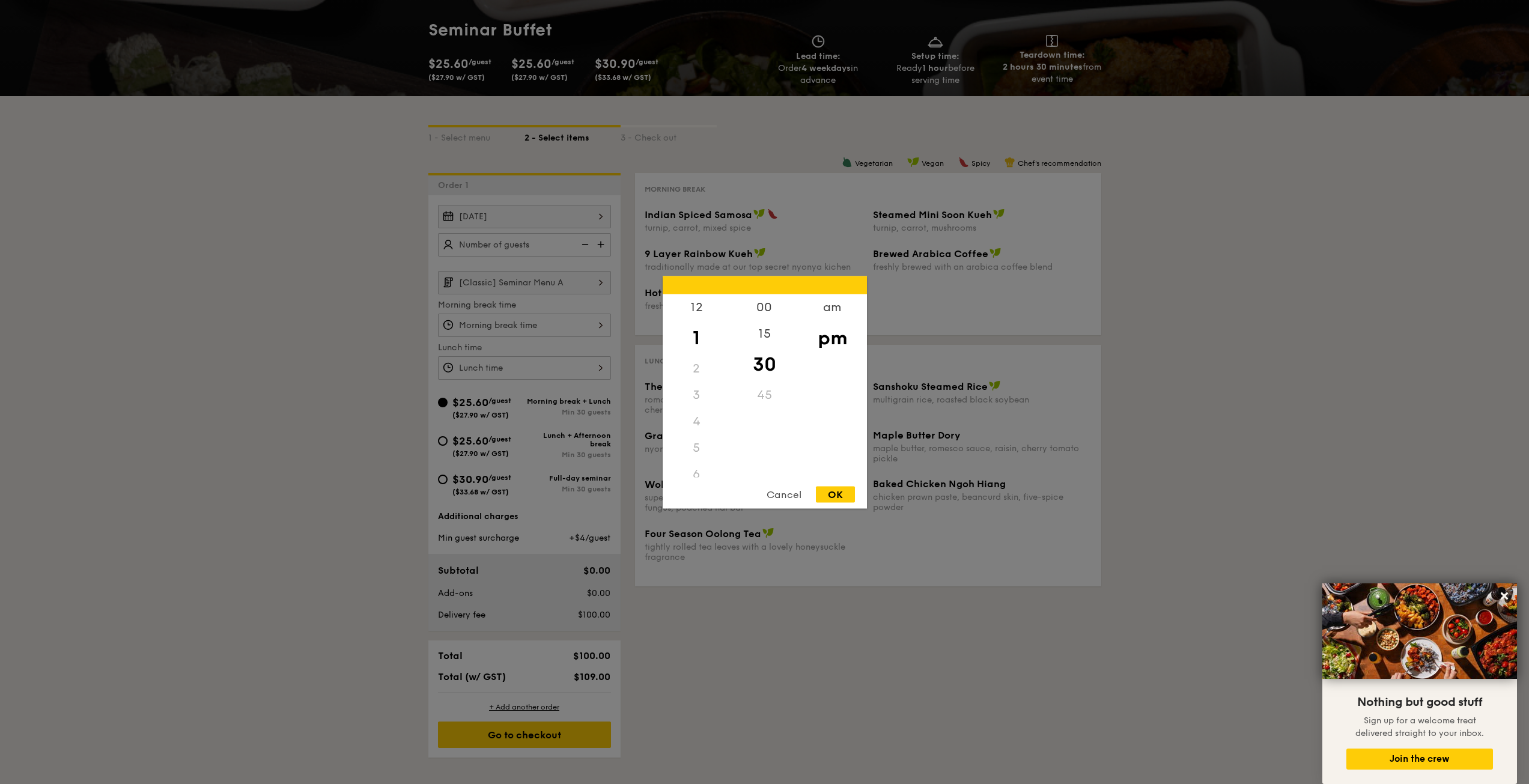
click at [698, 357] on div "2" at bounding box center [696, 368] width 68 height 26
click at [697, 317] on div "12" at bounding box center [696, 311] width 68 height 35
click at [697, 339] on div "1" at bounding box center [696, 346] width 68 height 35
click at [698, 305] on div "12" at bounding box center [696, 311] width 68 height 35
click at [688, 330] on div "1" at bounding box center [696, 346] width 68 height 35
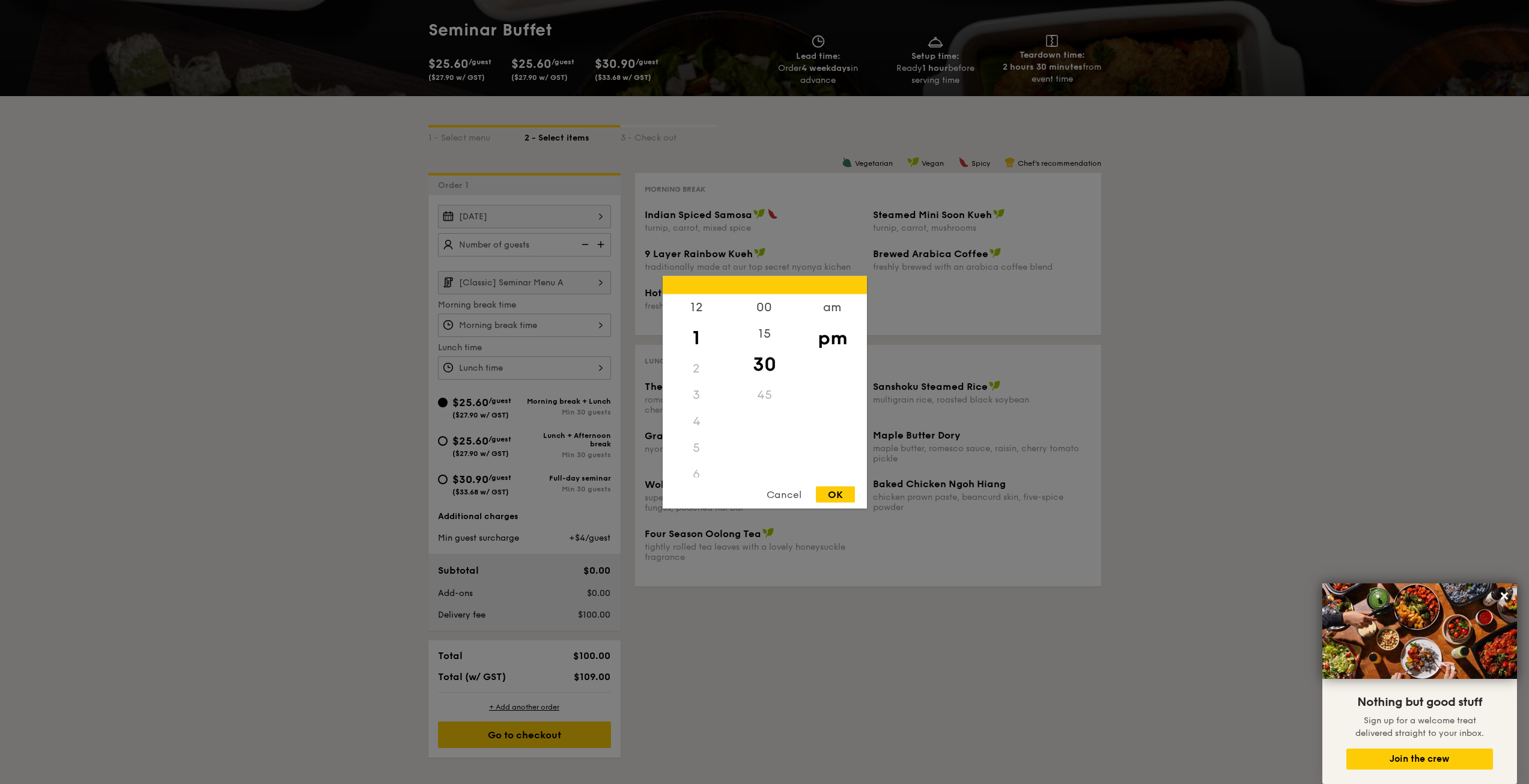
click at [711, 404] on div "3" at bounding box center [696, 394] width 68 height 26
click at [696, 422] on div "4" at bounding box center [696, 421] width 68 height 26
click at [687, 444] on div "12 1 2 3 4 5 6 7 8 9 10 11" at bounding box center [696, 385] width 68 height 183
click at [792, 494] on div "Cancel" at bounding box center [783, 494] width 59 height 16
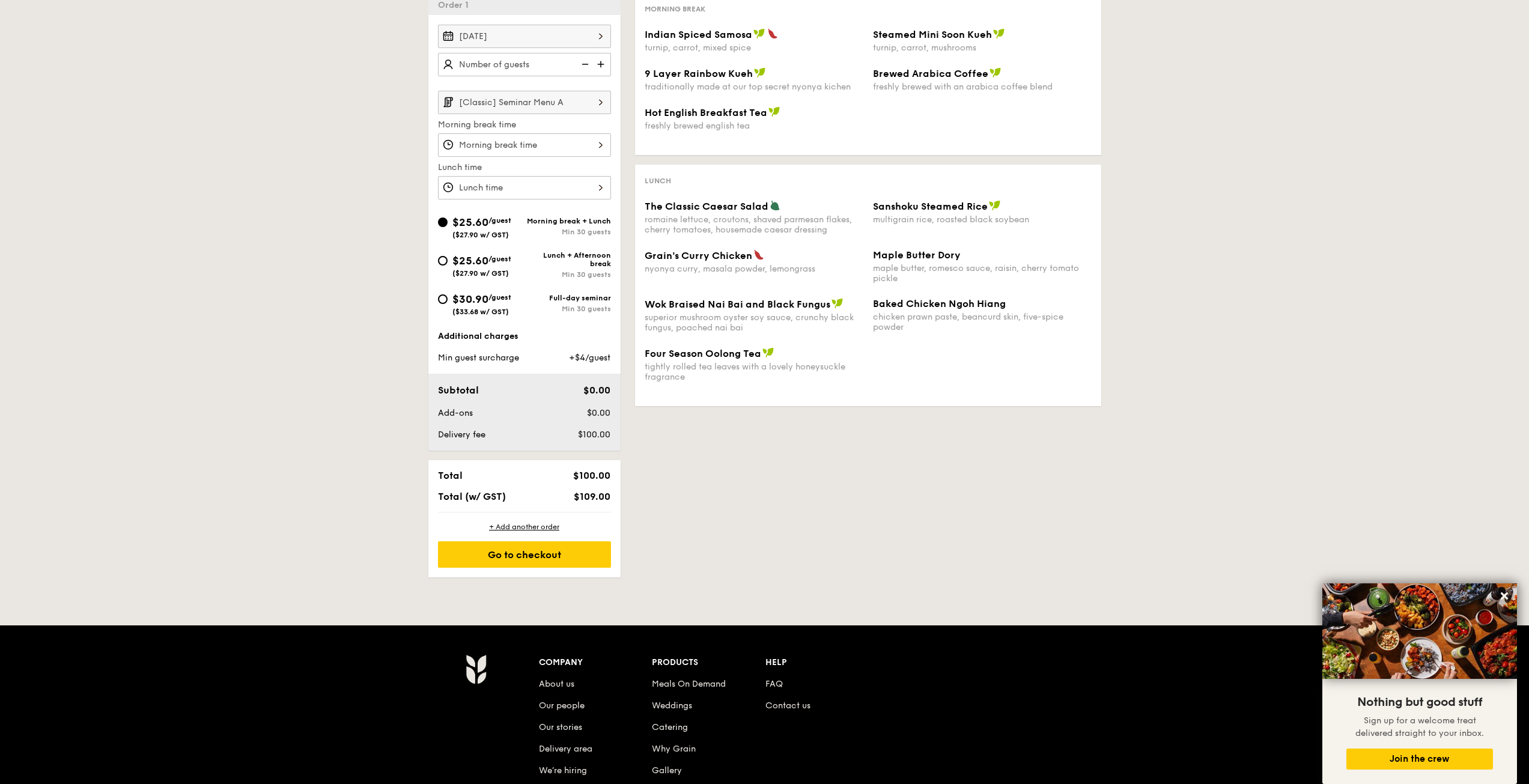
scroll to position [361, 0]
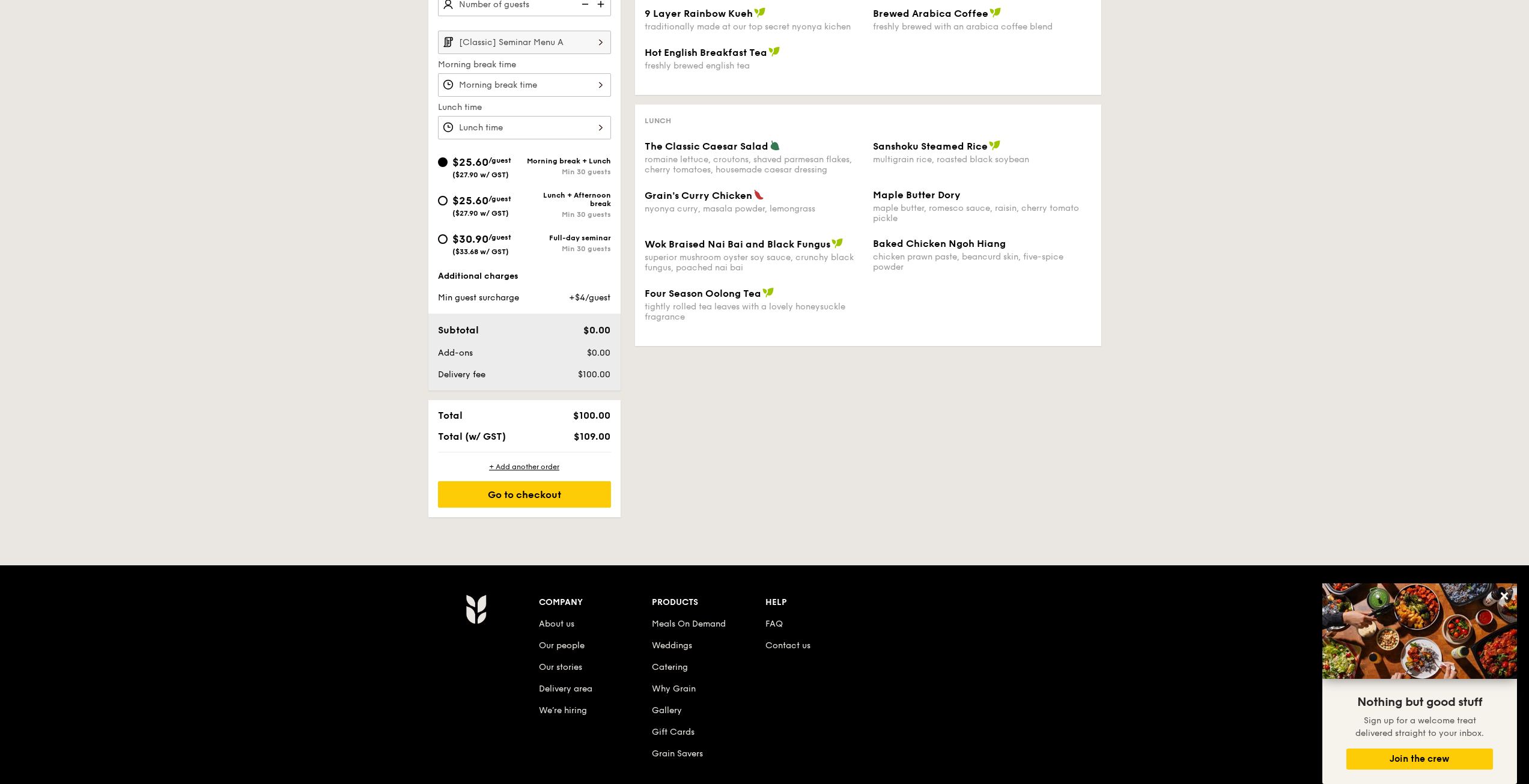
select select
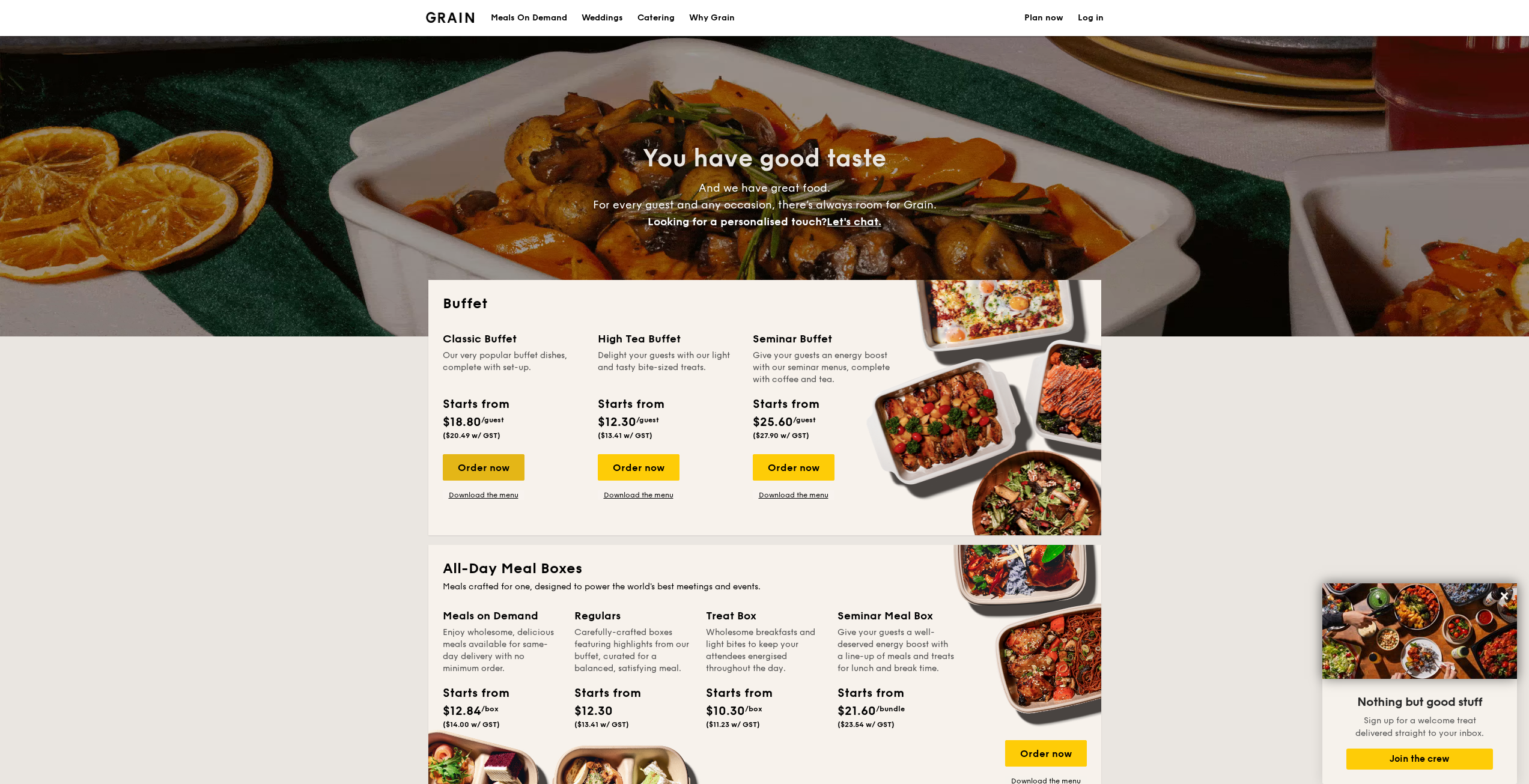
click at [494, 478] on div "Order now" at bounding box center [483, 467] width 82 height 26
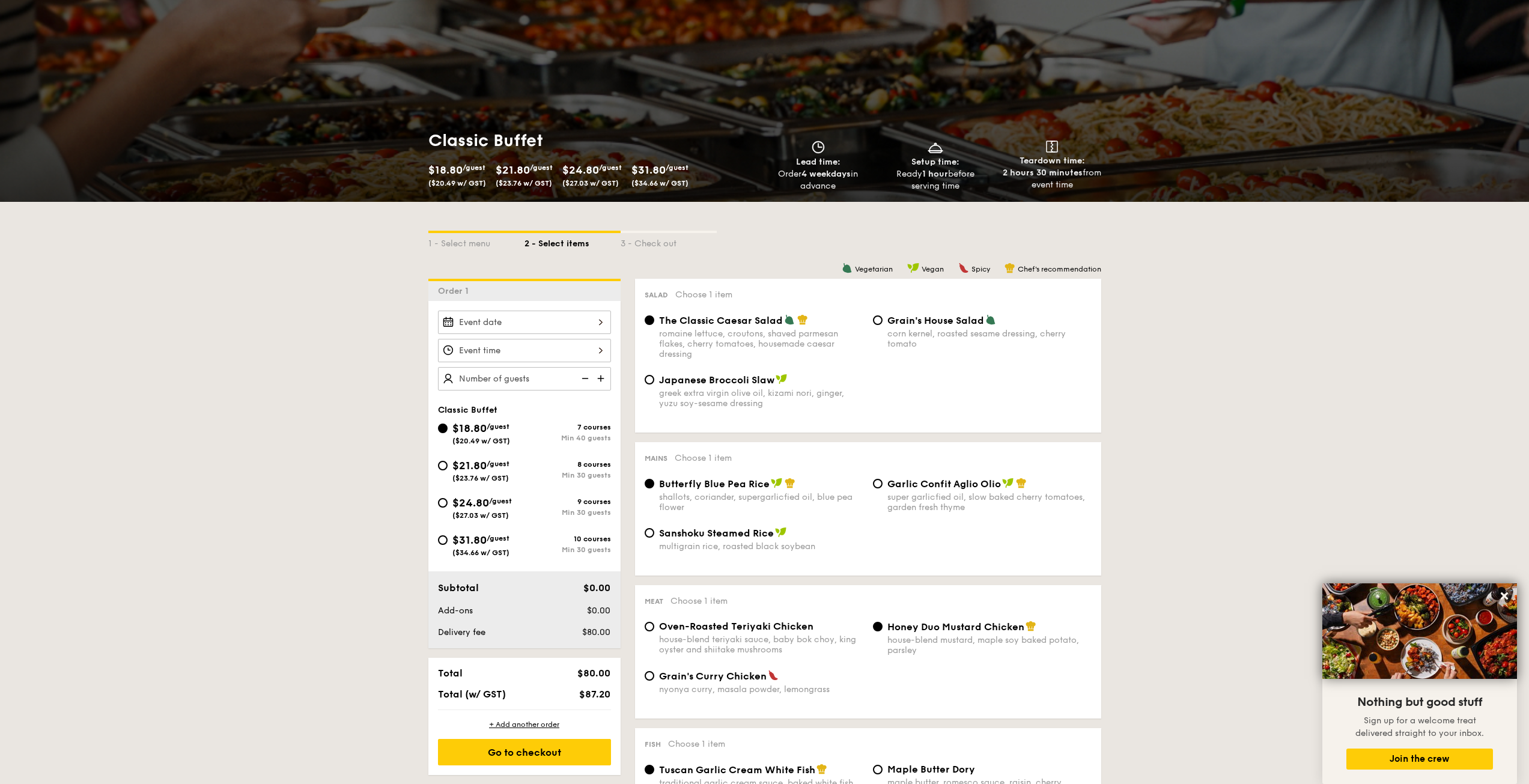
scroll to position [120, 0]
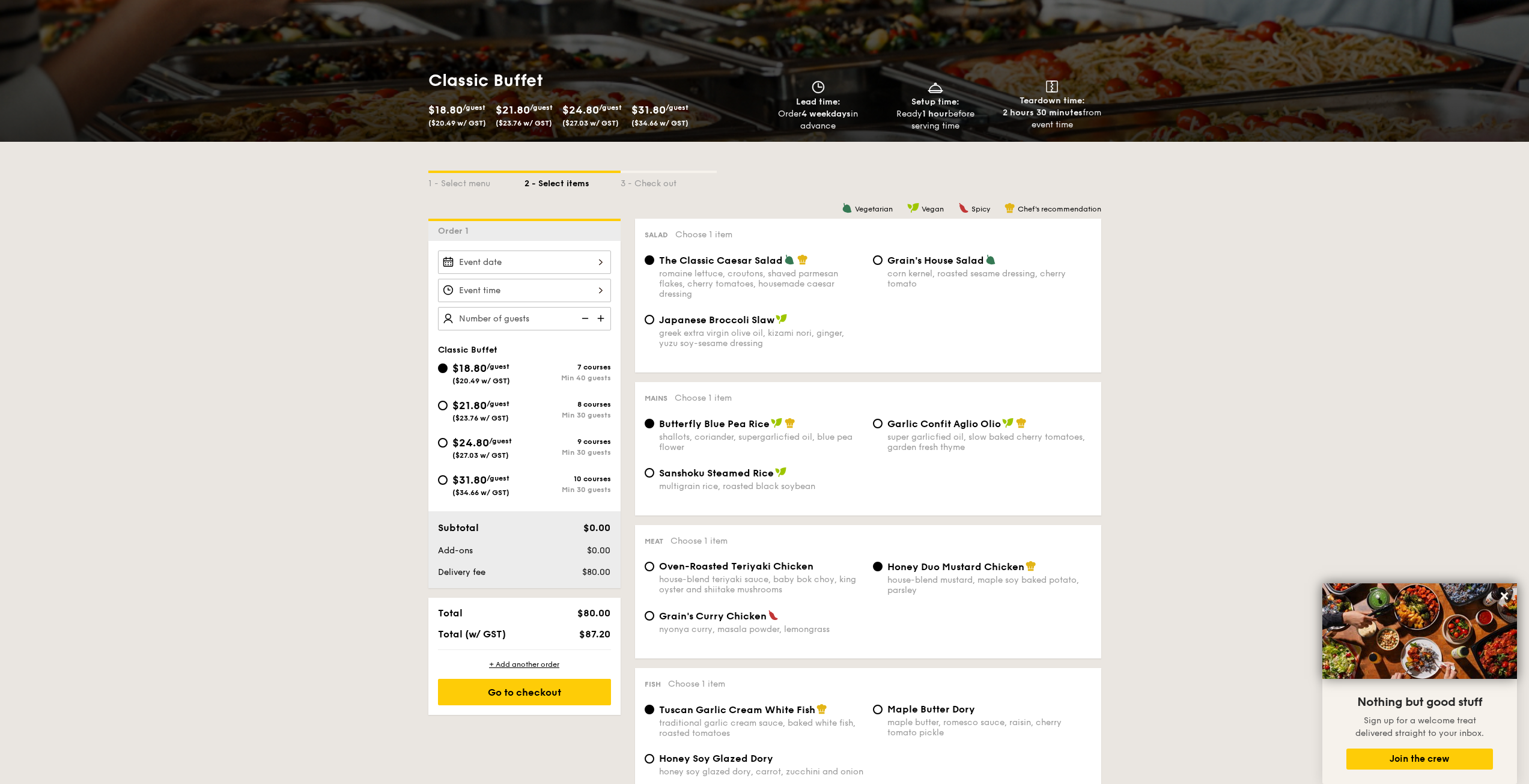
click at [506, 297] on div "12 1 2 3 4 5 6 7 8 9 10 11 00 15 30 45 am pm Cancel OK" at bounding box center [524, 290] width 173 height 24
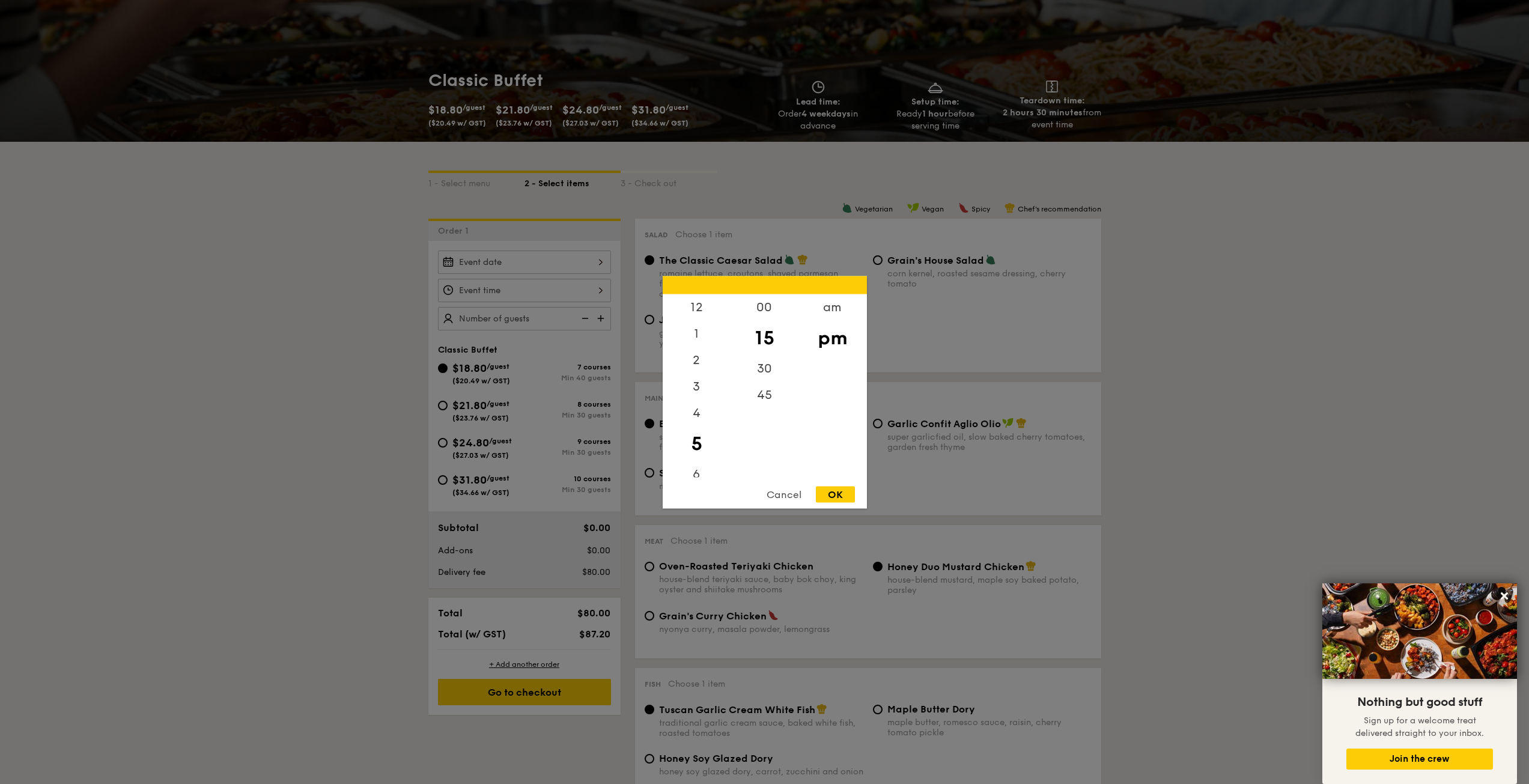
scroll to position [60, 0]
click at [698, 428] on div "7" at bounding box center [696, 444] width 68 height 35
click at [701, 405] on div "6" at bounding box center [696, 410] width 68 height 35
click at [772, 398] on div "45" at bounding box center [764, 399] width 68 height 35
click at [850, 489] on div "OK" at bounding box center [835, 494] width 39 height 16
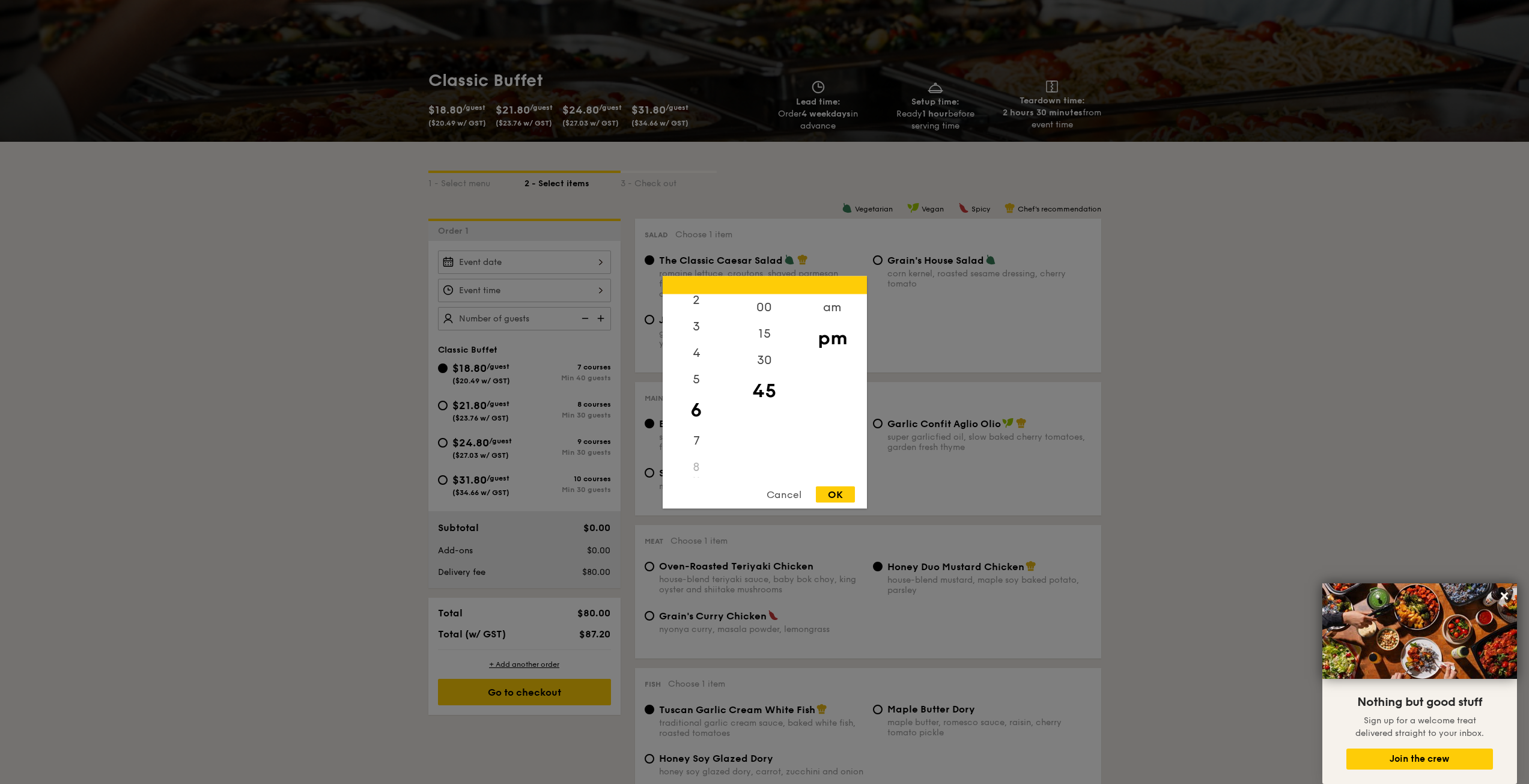
type input "6:45PM"
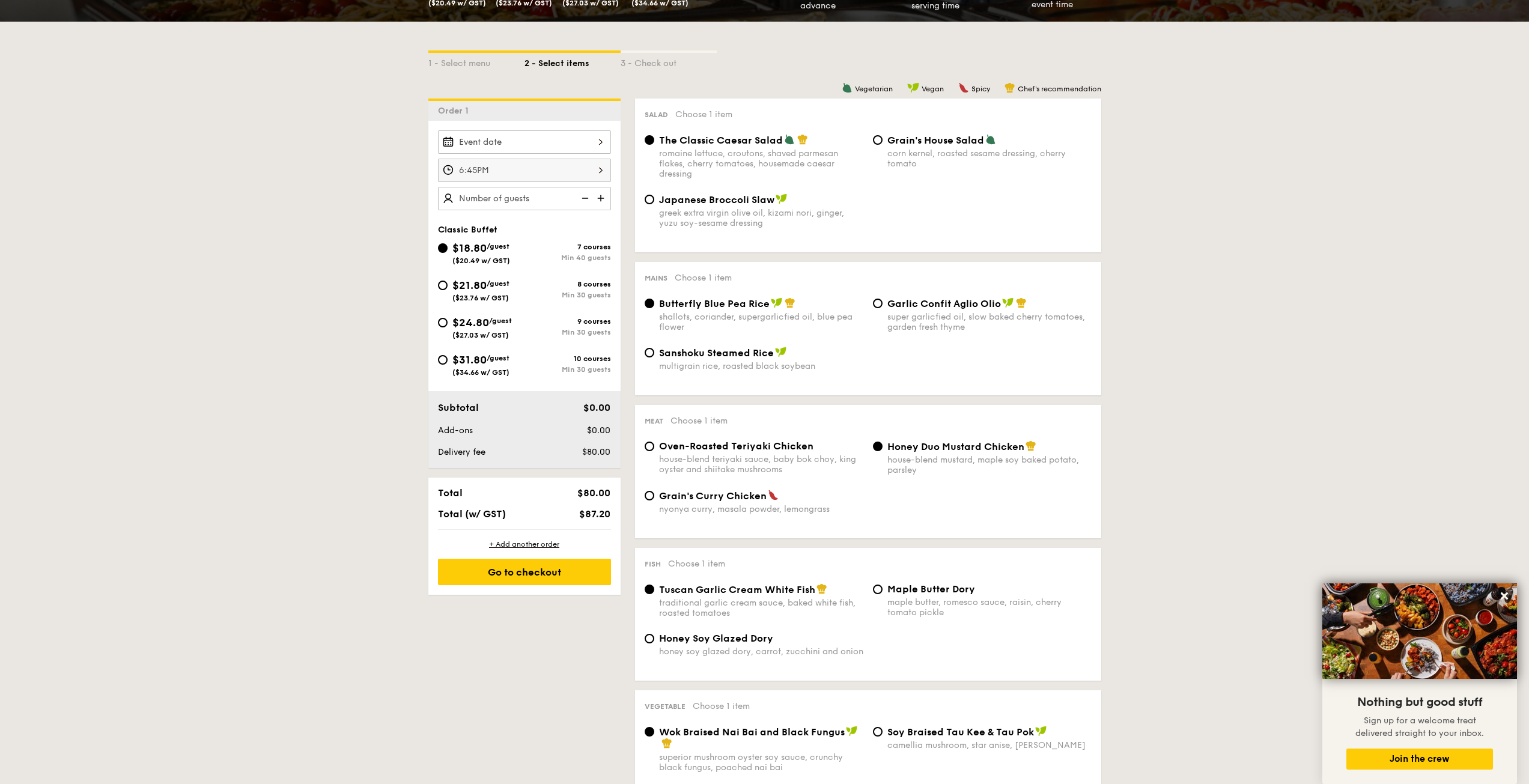
scroll to position [180, 0]
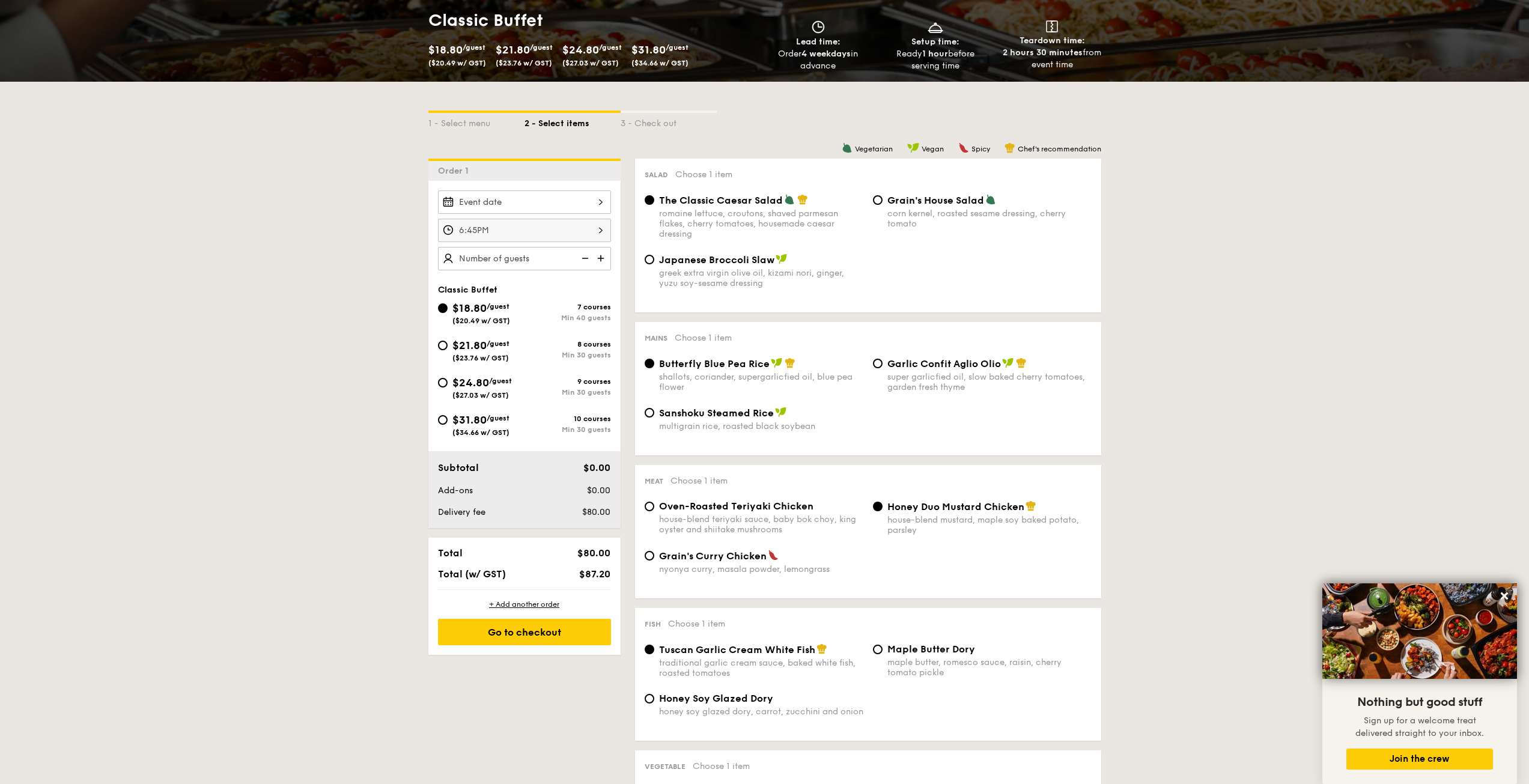
click at [490, 18] on h1 "Classic Buffet" at bounding box center [594, 20] width 332 height 22
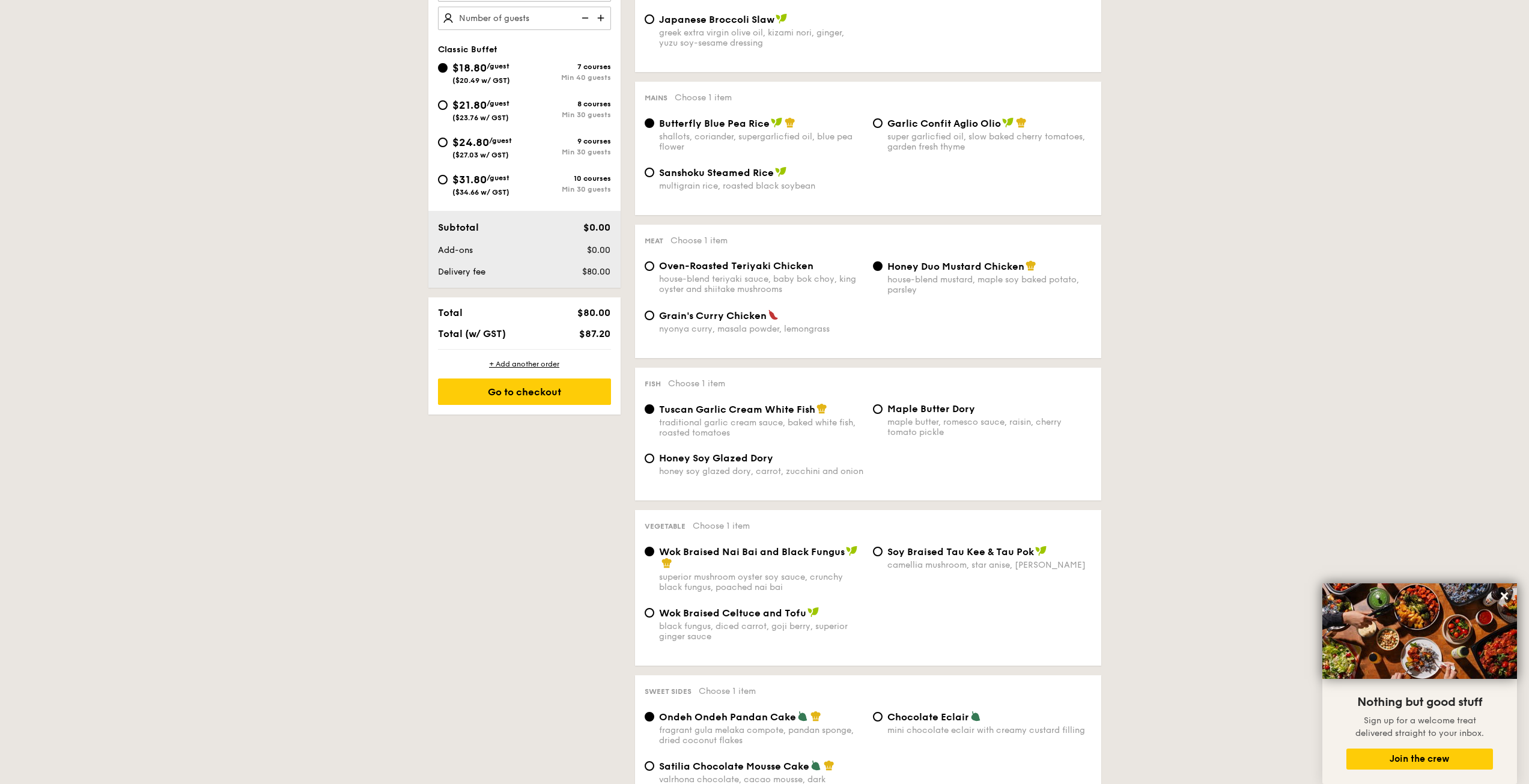
scroll to position [240, 0]
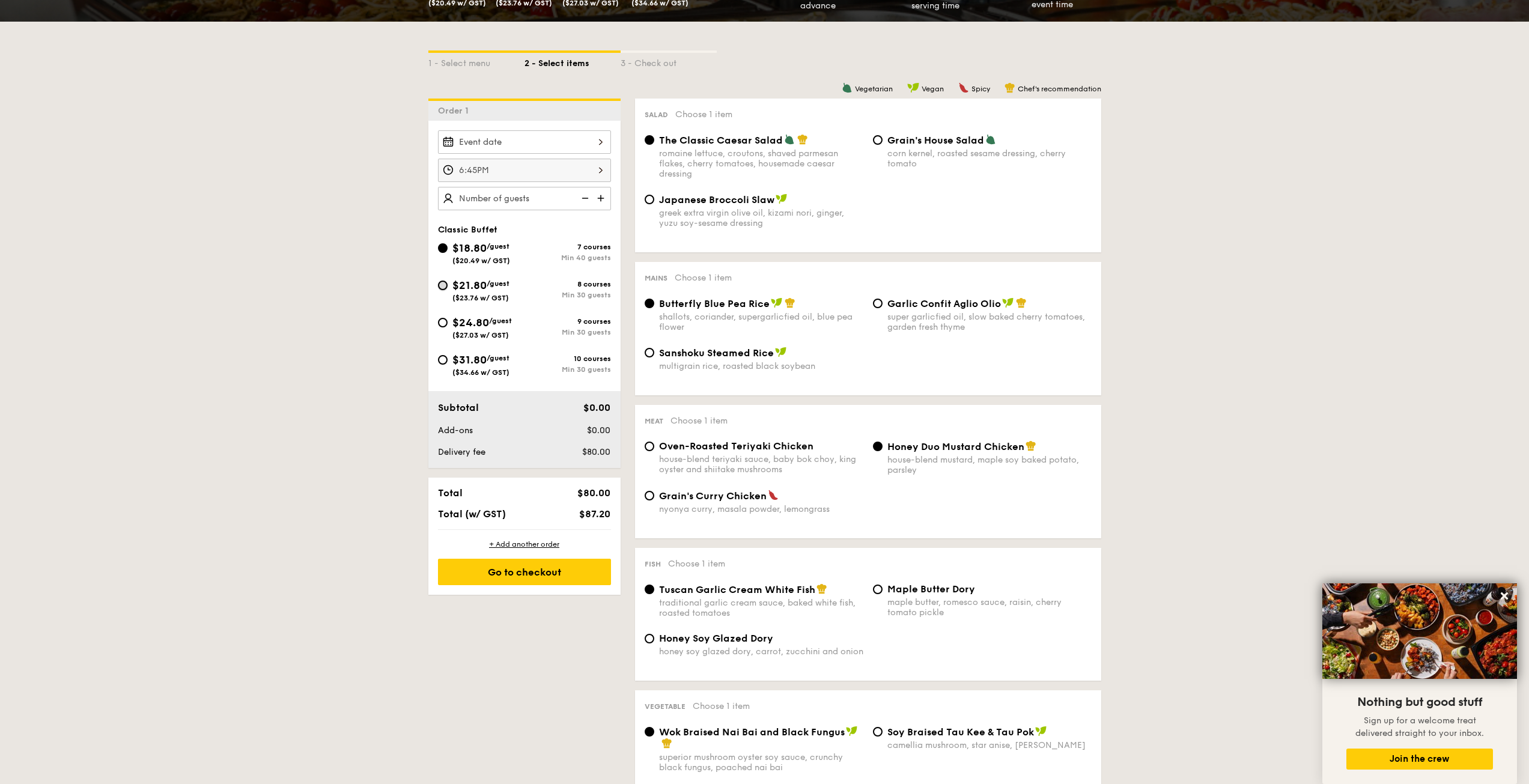
click at [438, 285] on input "$21.80 /guest ($23.76 w/ GST) 8 courses Min 30 guests" at bounding box center [442, 285] width 9 height 9
radio input "true"
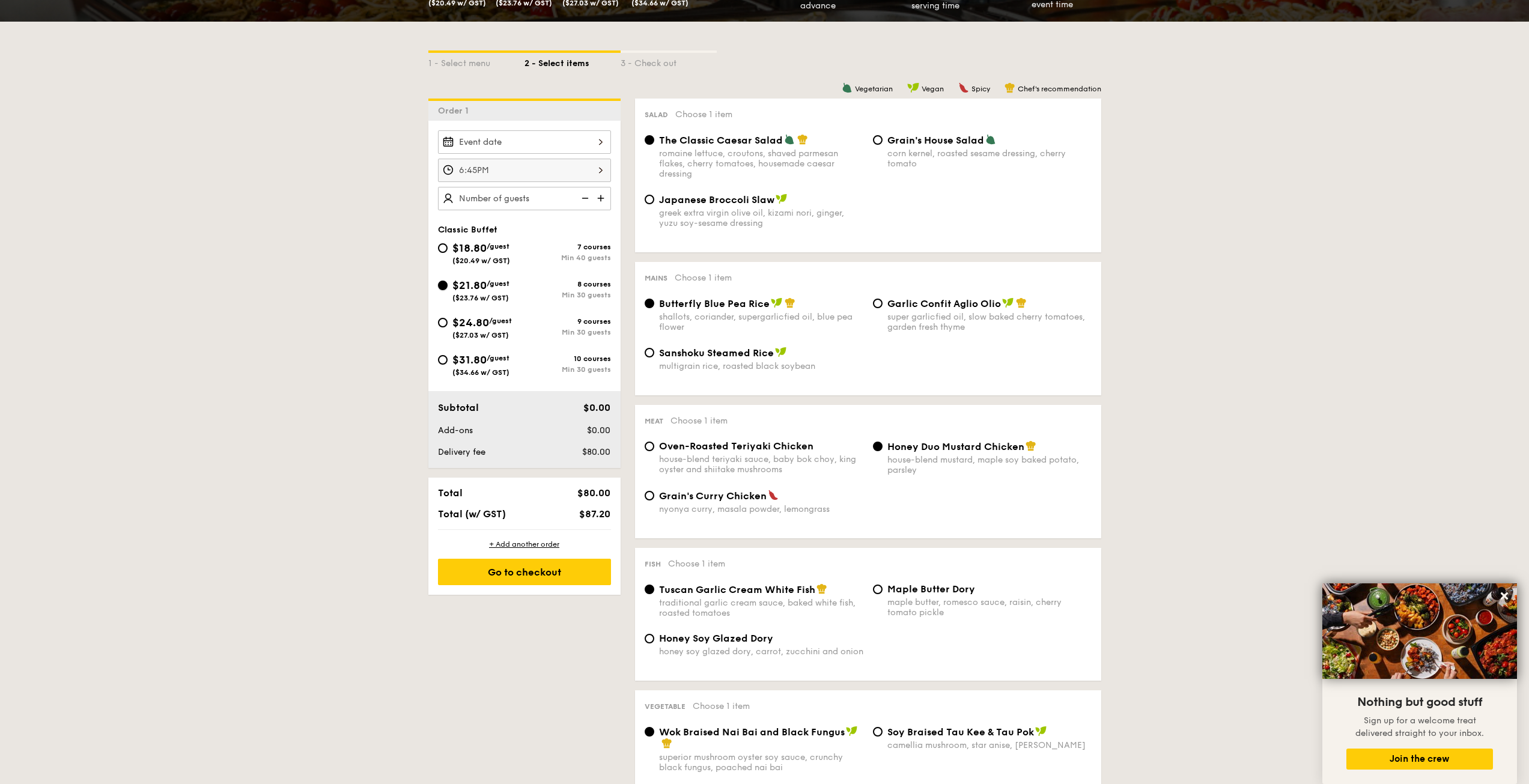
radio input "true"
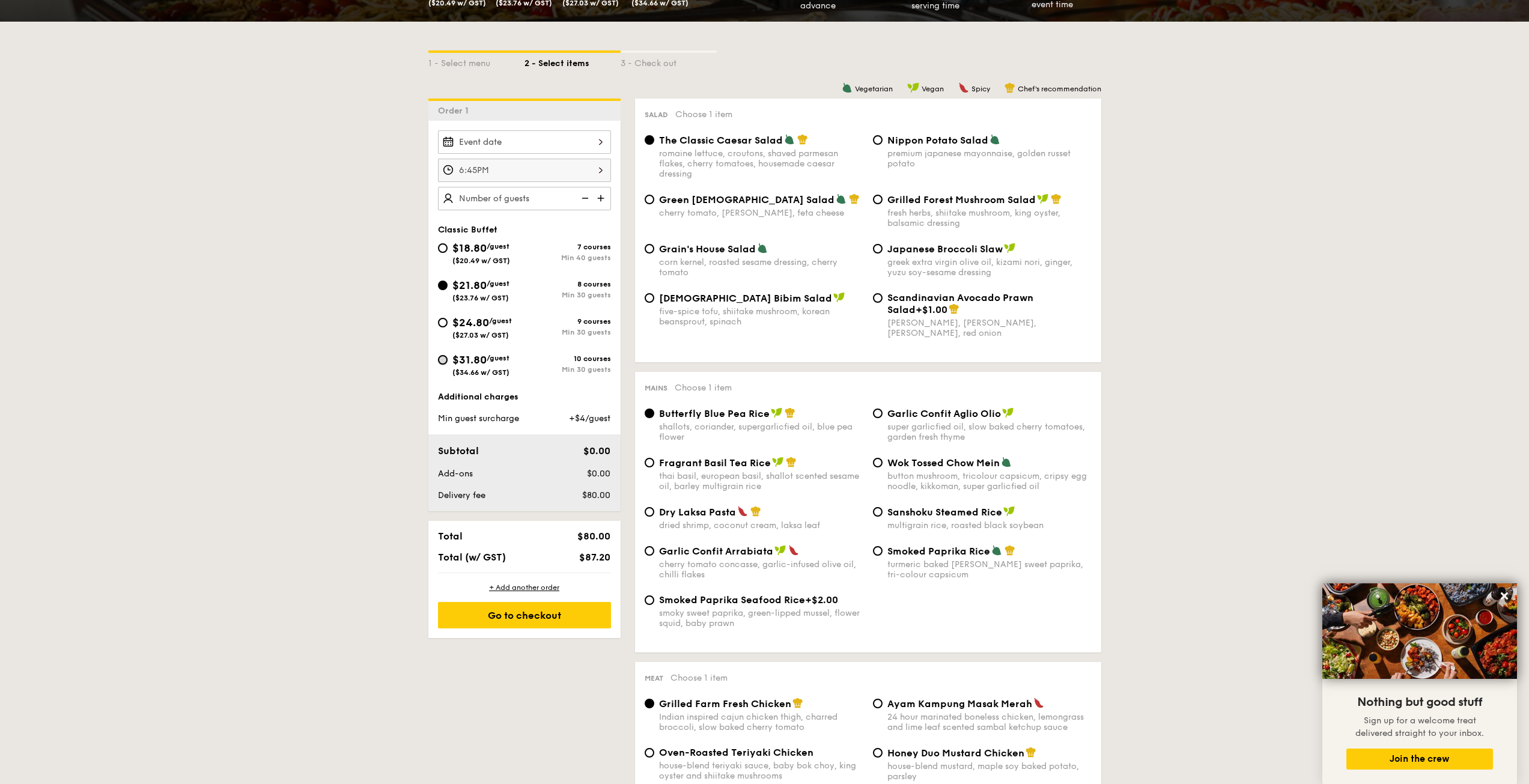
click at [442, 359] on input "$31.80 /guest ($34.66 w/ GST) 10 courses Min 30 guests" at bounding box center [442, 360] width 9 height 9
radio input "true"
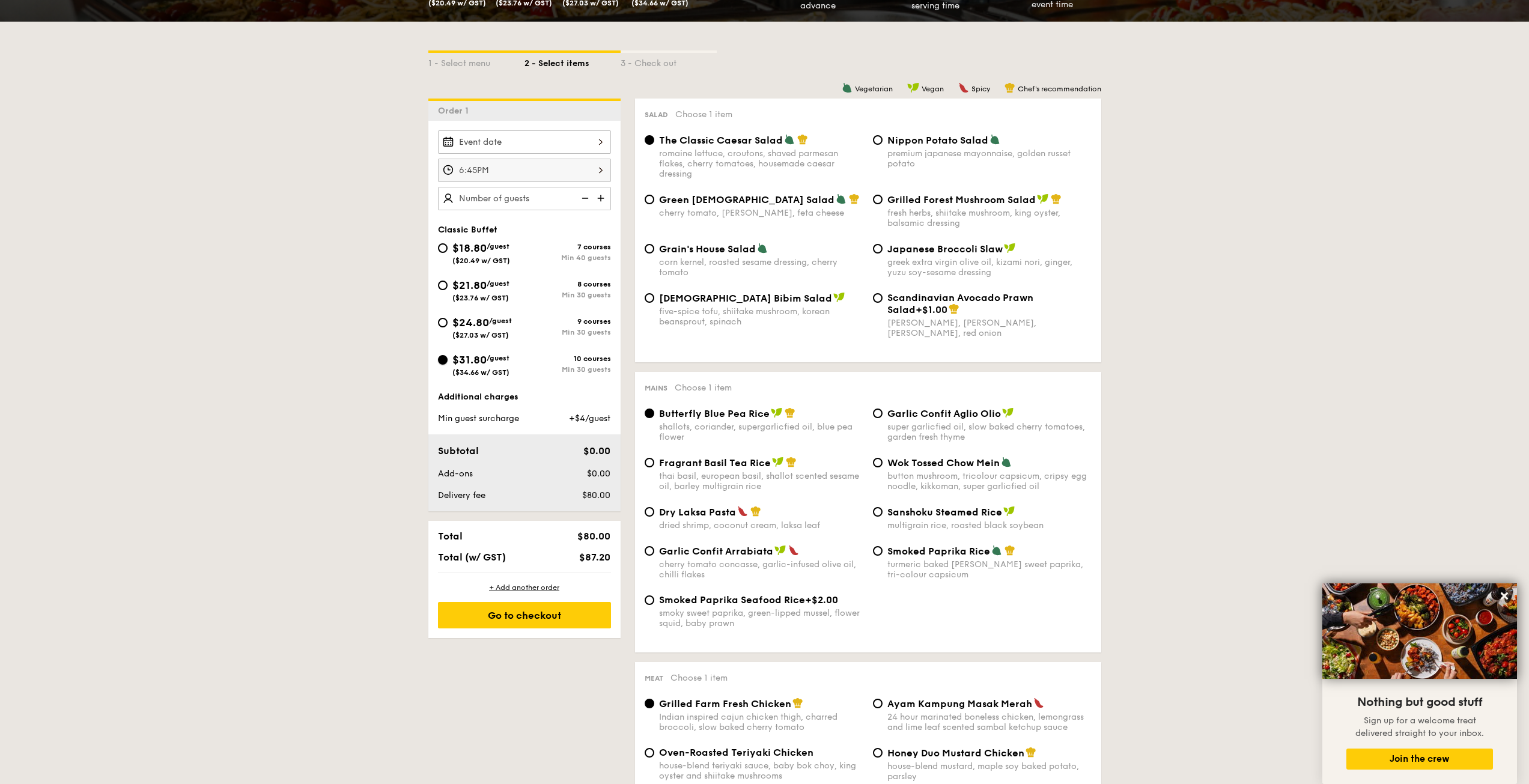
radio input "true"
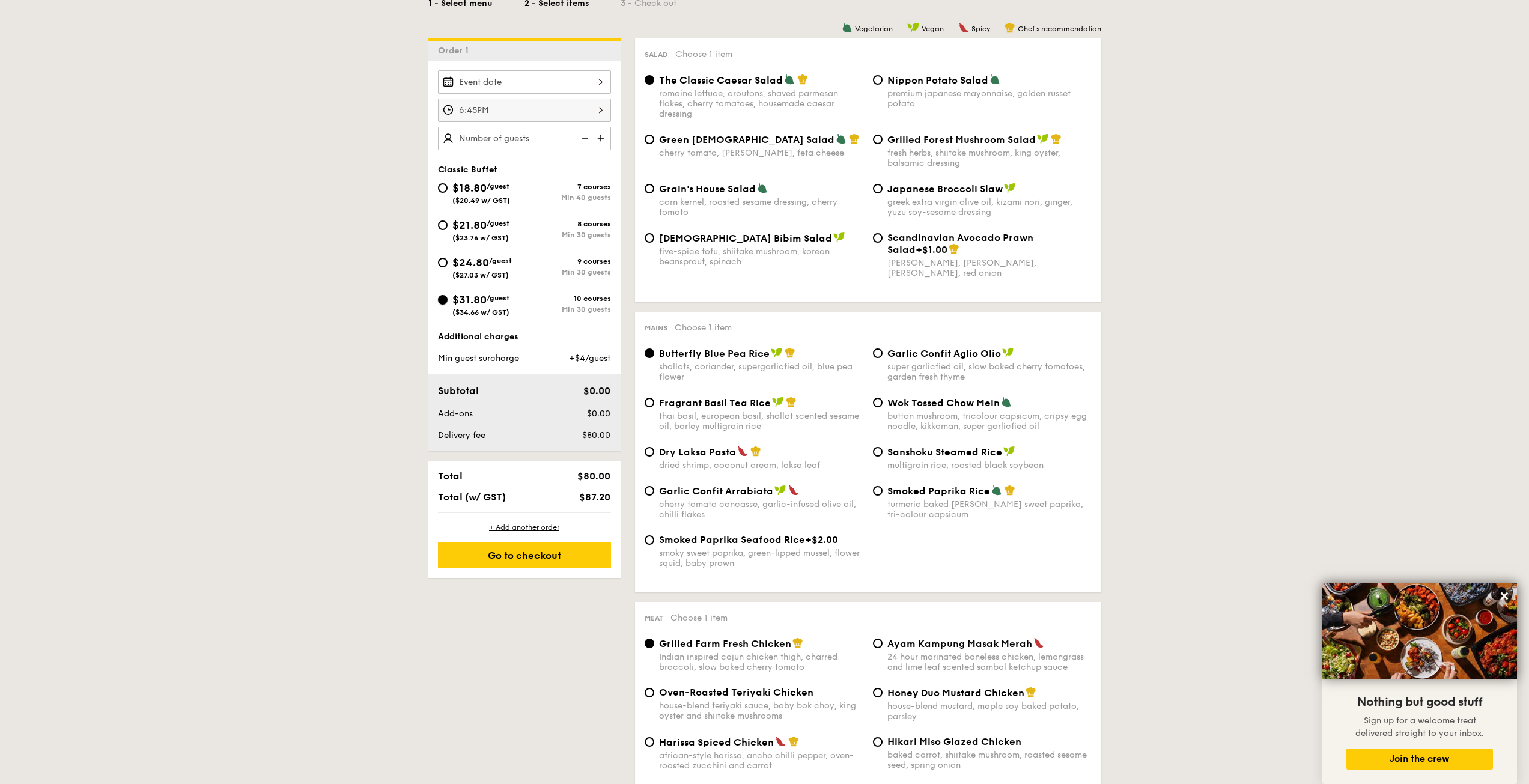
scroll to position [0, 0]
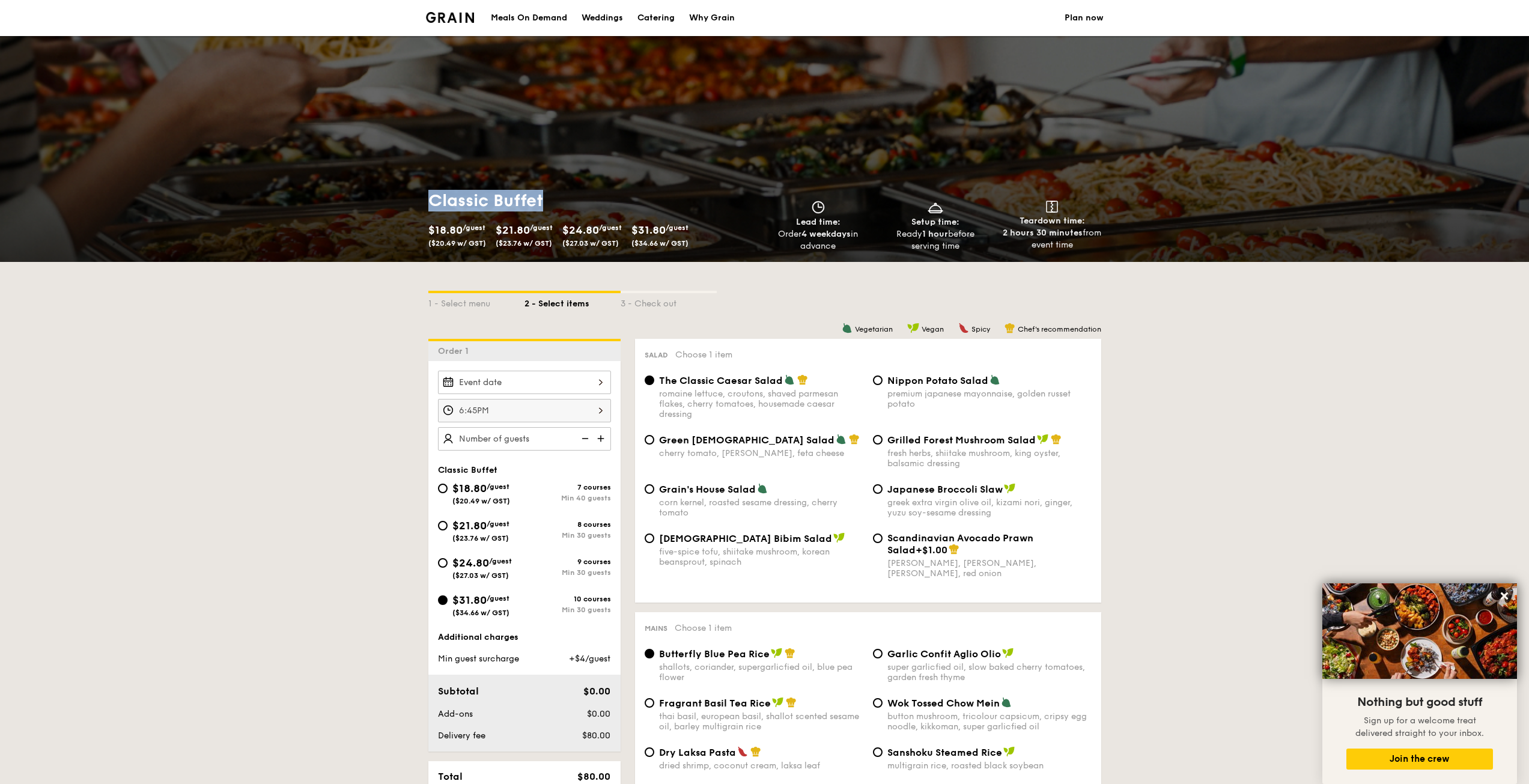
click at [576, 211] on div "Classic Buffet $18.80 /guest ($20.49 w/ GST) $21.80 /guest ($23.76 w/ GST) $24.…" at bounding box center [594, 221] width 332 height 62
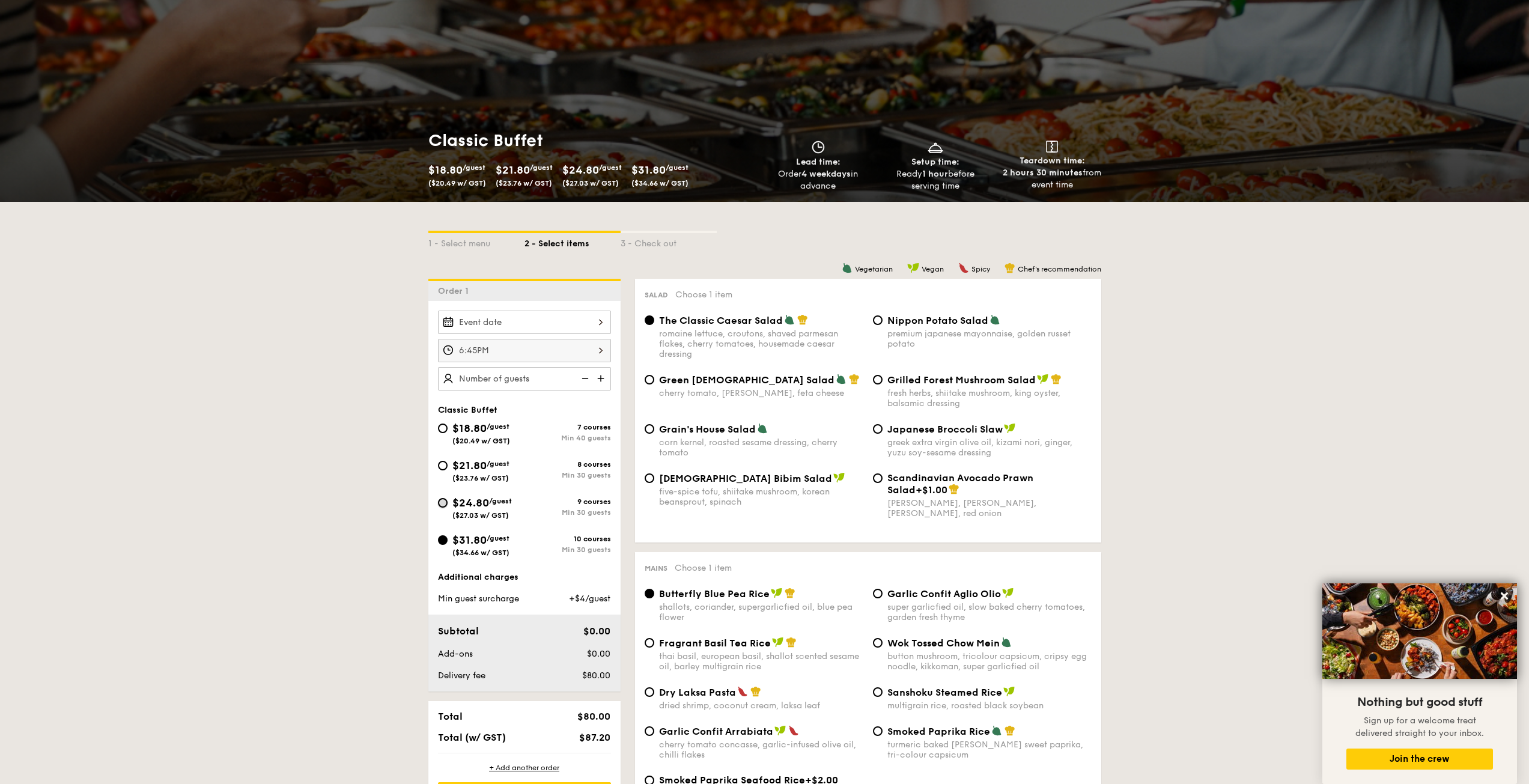
click at [440, 501] on input "$24.80 /guest ($27.03 w/ GST) 9 courses Min 30 guests" at bounding box center [442, 502] width 9 height 9
radio input "true"
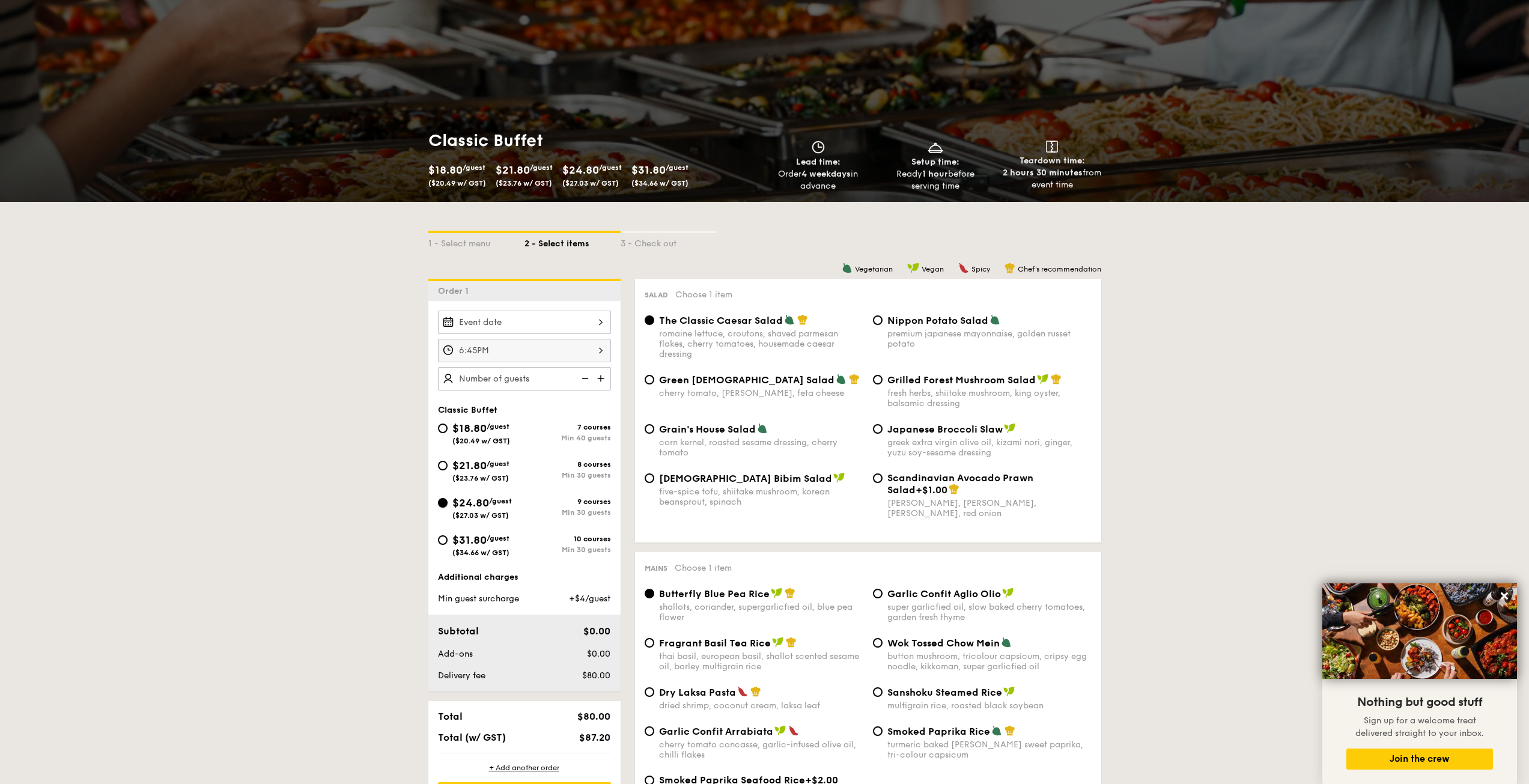
radio input "true"
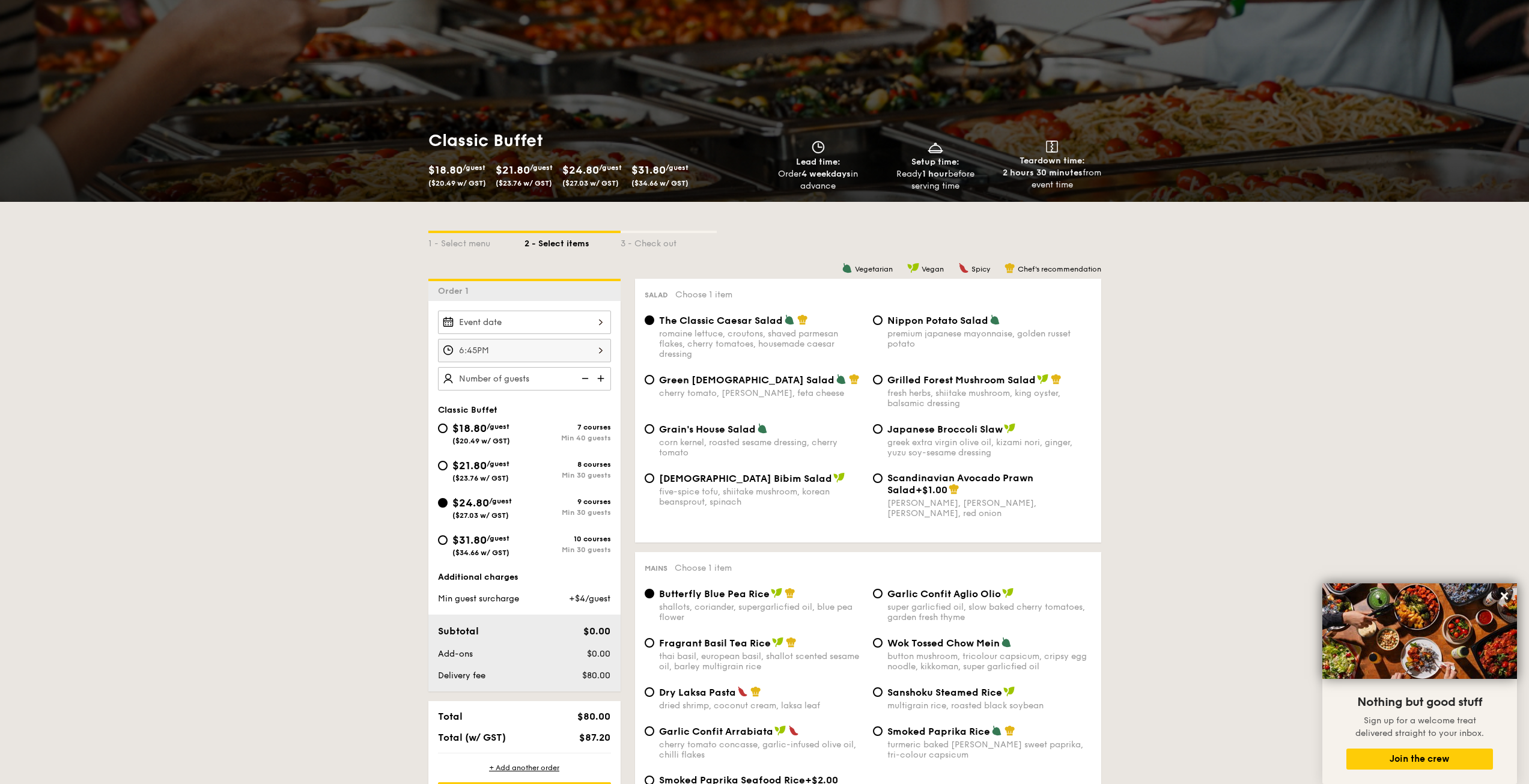
click at [449, 504] on div "$24.80 /guest ($27.03 w/ GST)" at bounding box center [481, 506] width 86 height 25
click at [448, 504] on input "$24.80 /guest ($27.03 w/ GST) 9 courses Min 30 guests" at bounding box center [442, 502] width 9 height 9
click at [442, 470] on input "$21.80 /guest ($23.76 w/ GST) 8 courses Min 30 guests" at bounding box center [442, 465] width 9 height 9
radio input "true"
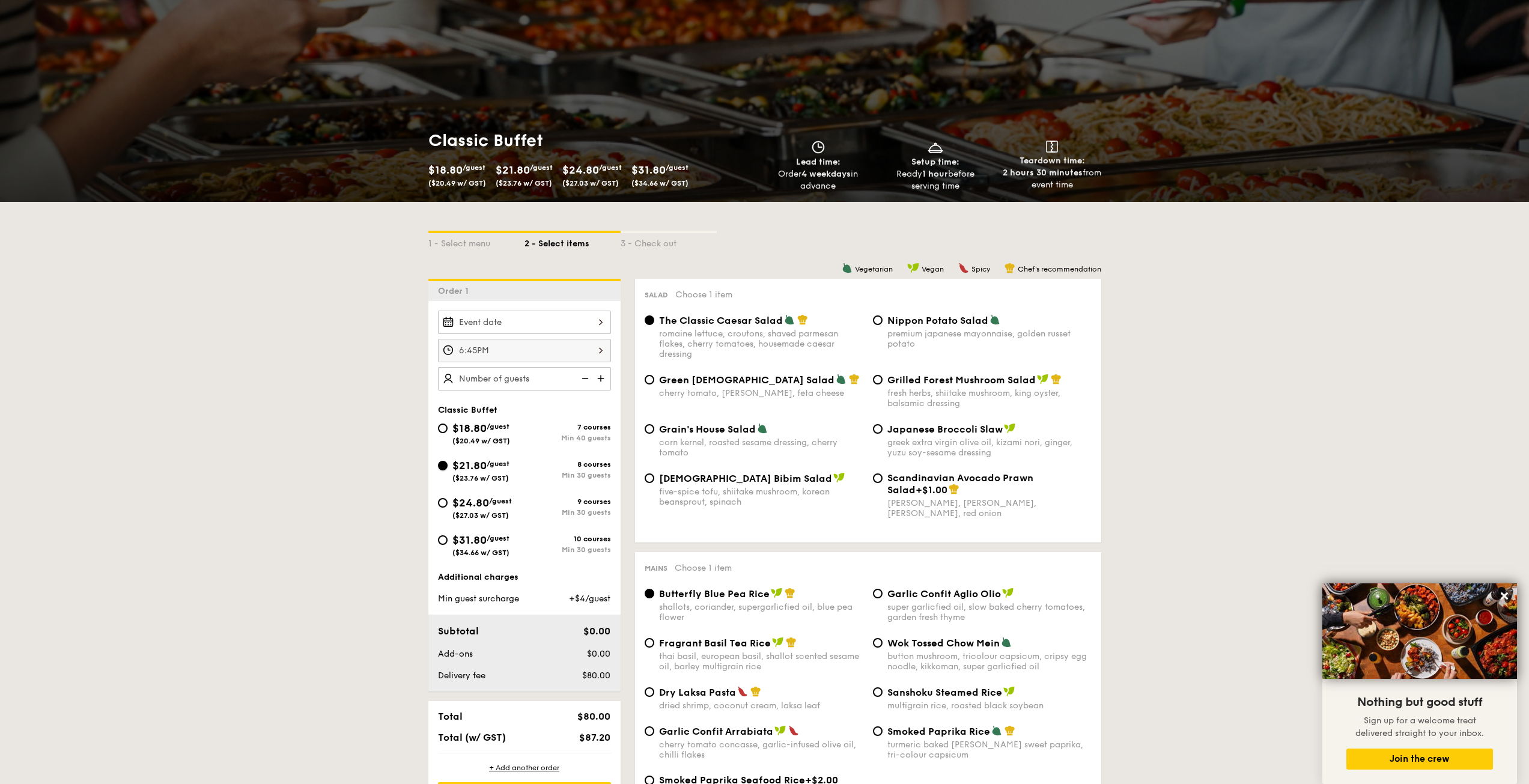
radio input "true"
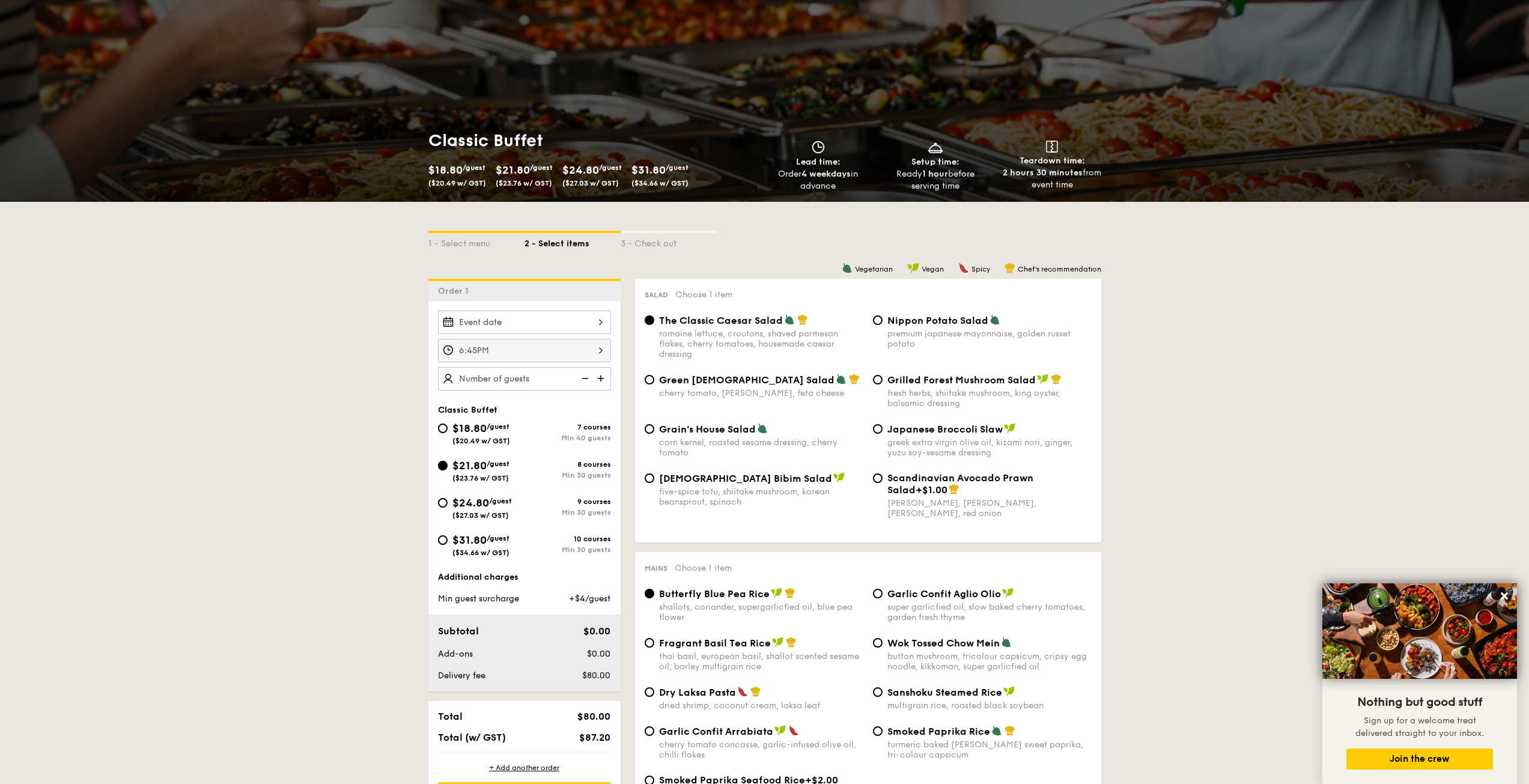
radio input "true"
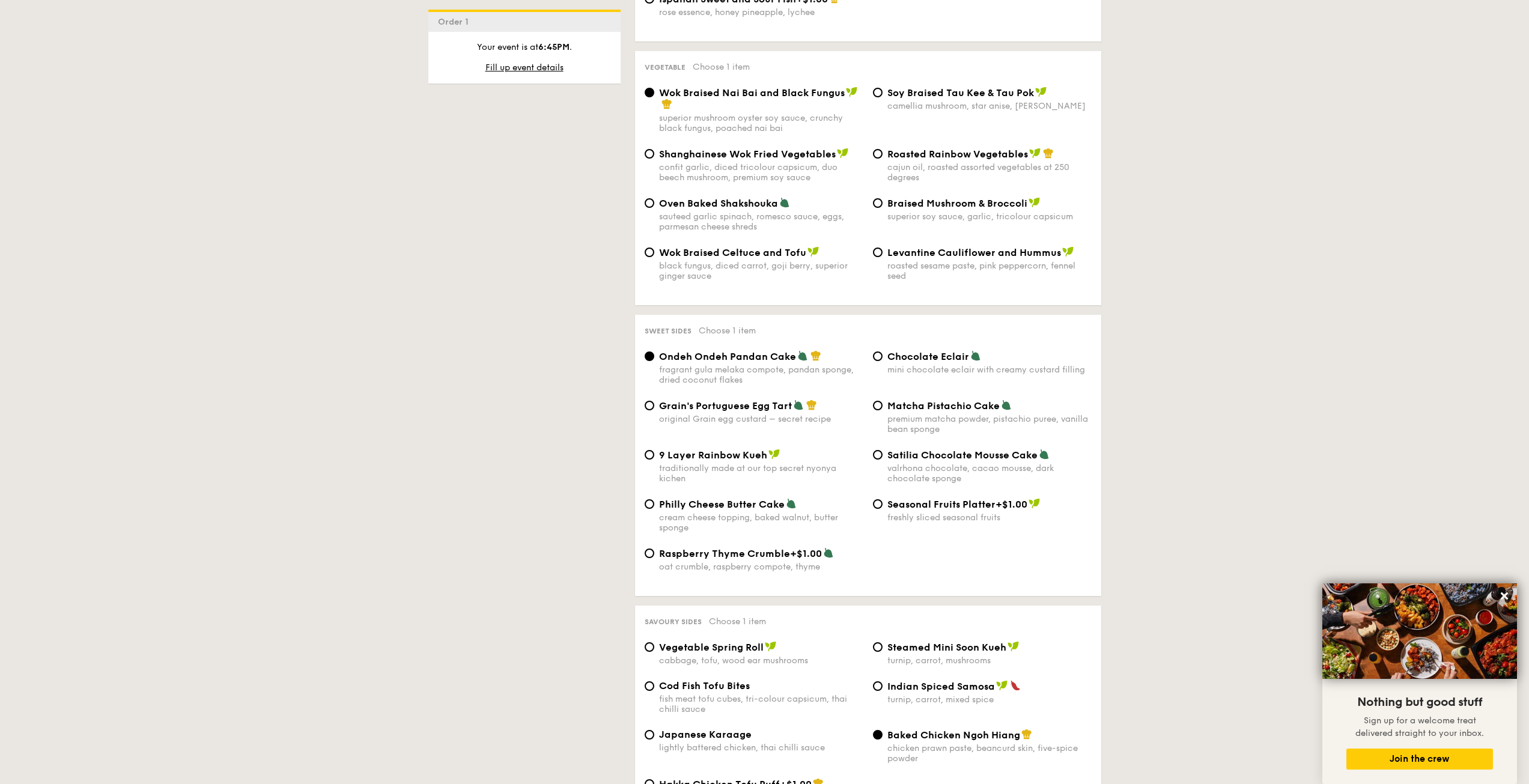
scroll to position [1621, 0]
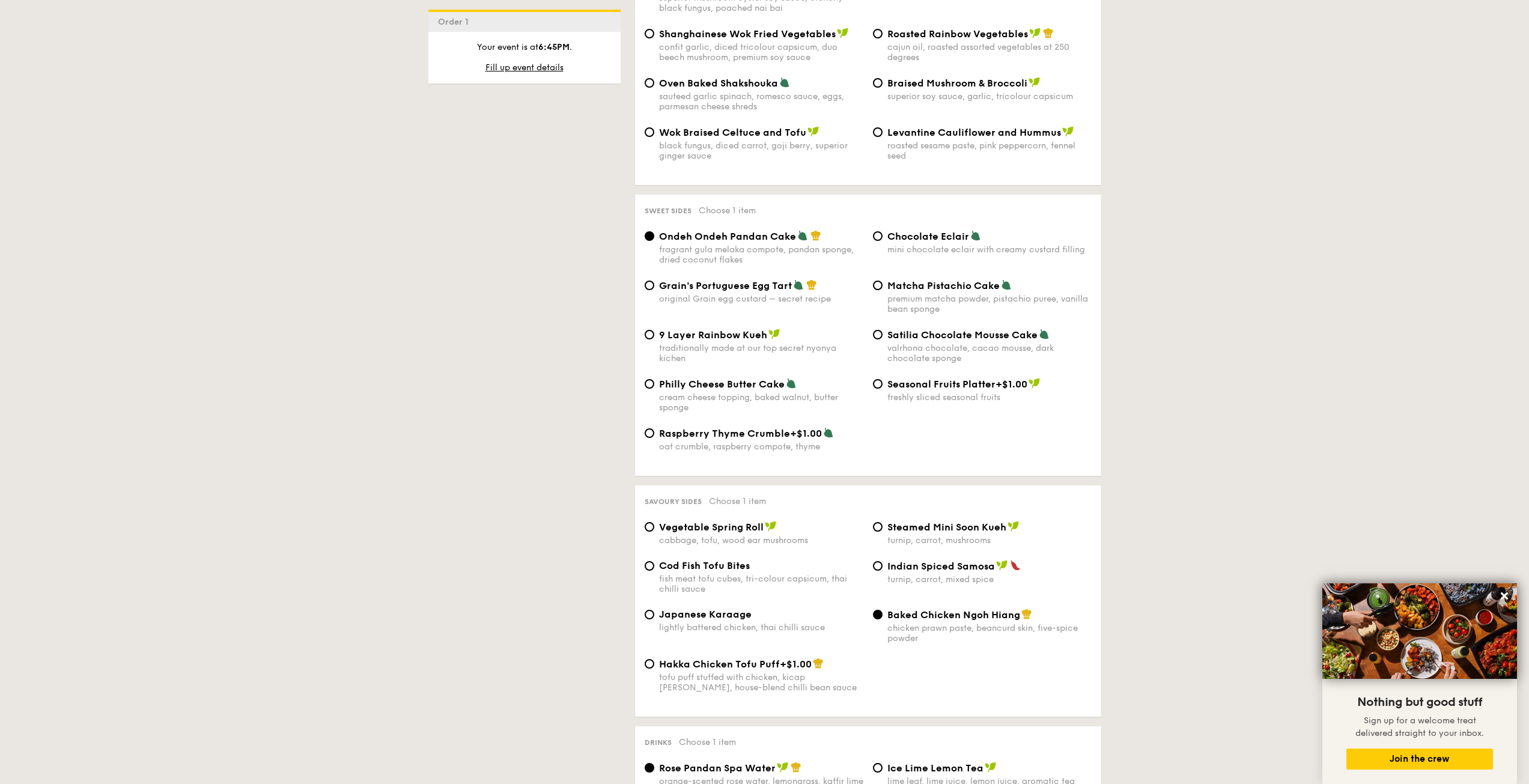
drag, startPoint x: 1275, startPoint y: 293, endPoint x: 1241, endPoint y: 290, distance: 34.1
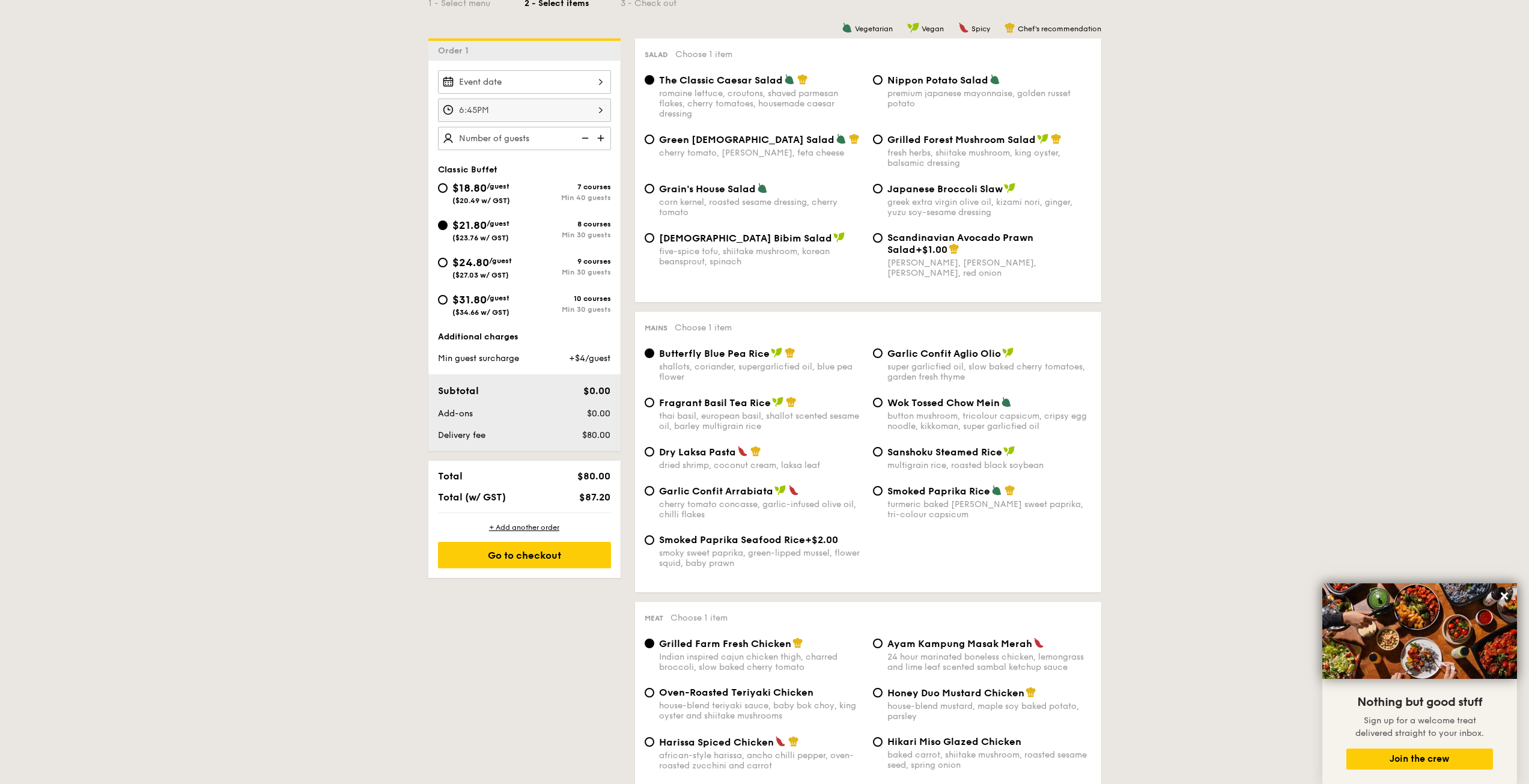
scroll to position [180, 0]
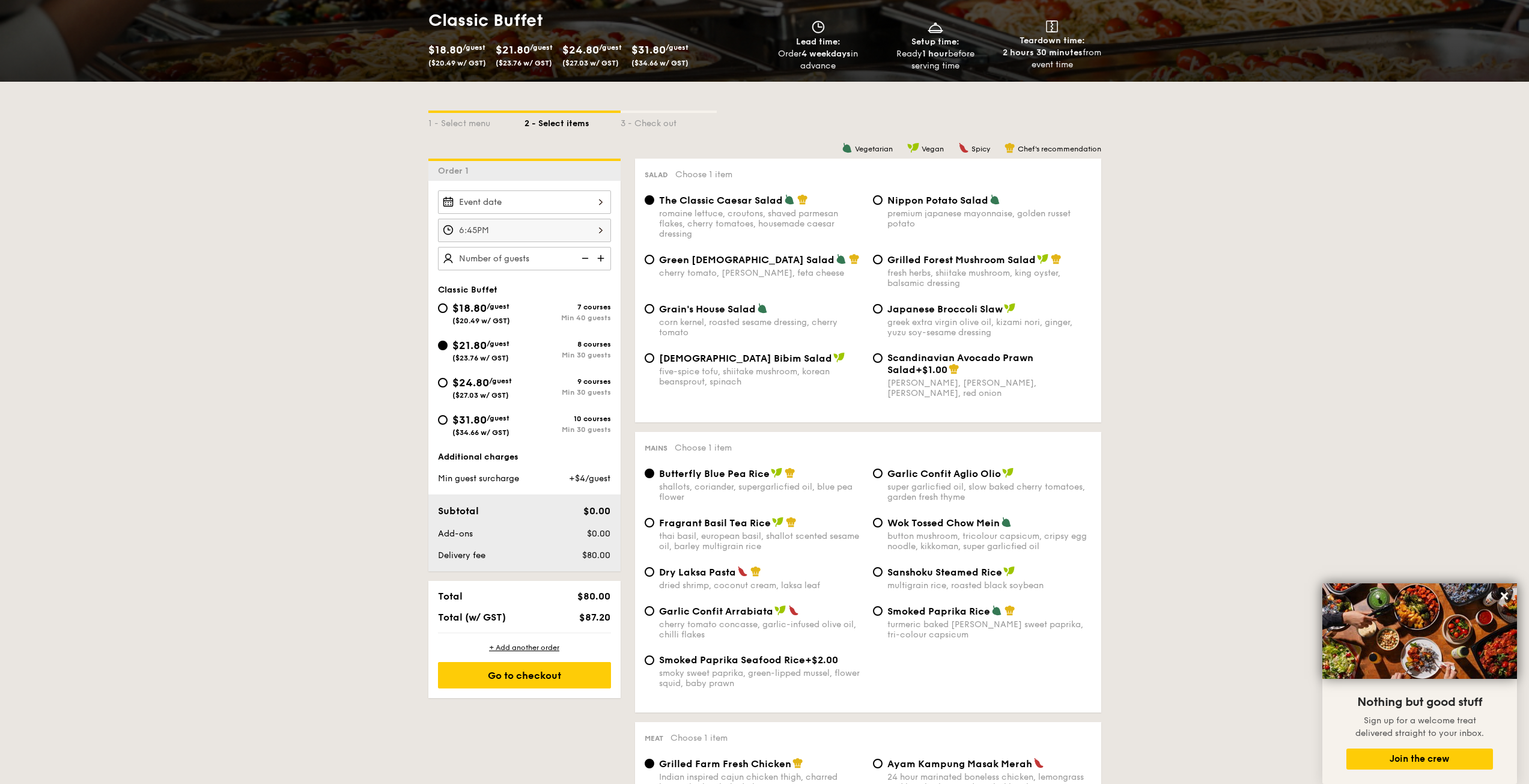
click at [529, 209] on div at bounding box center [524, 202] width 173 height 24
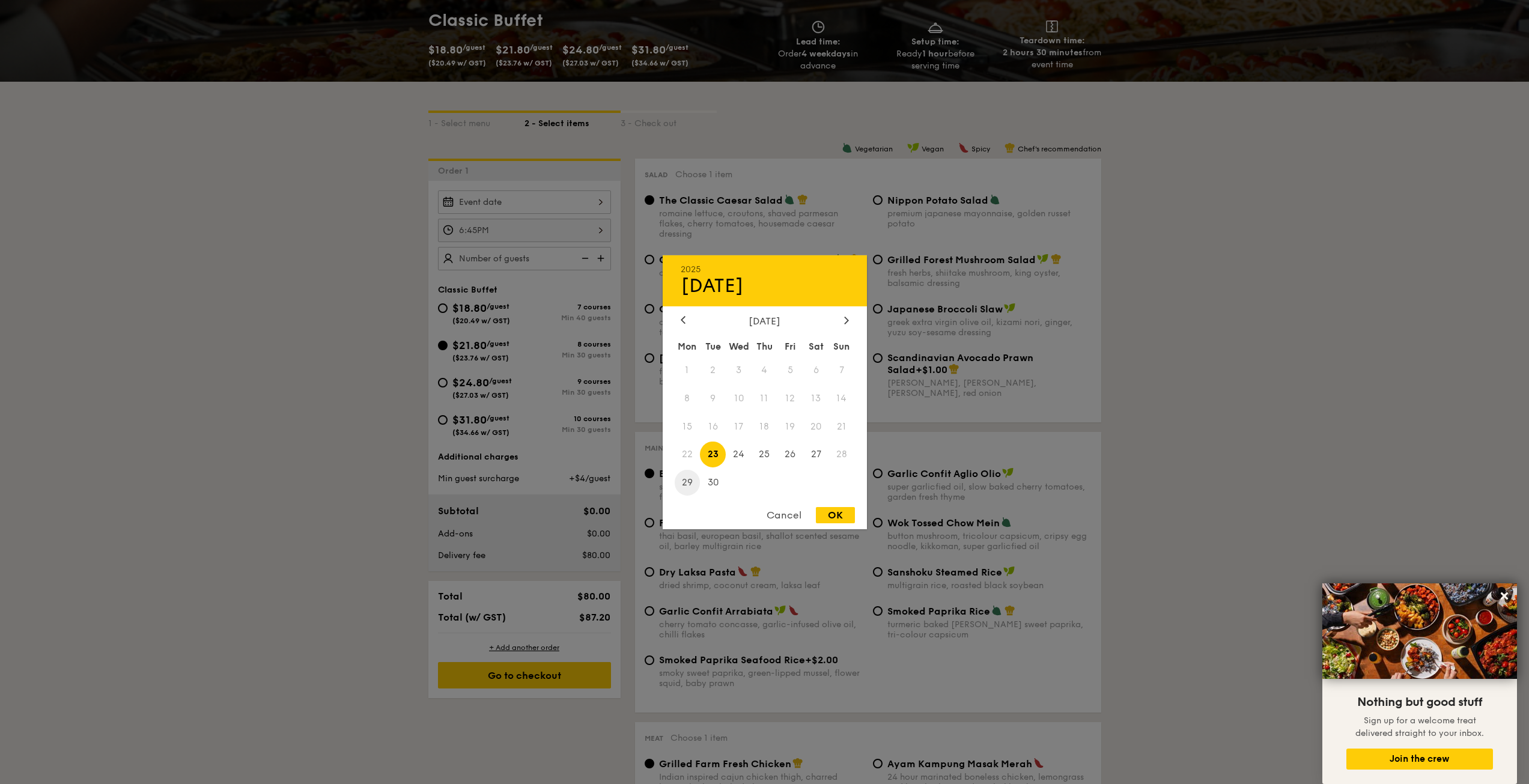
click at [692, 481] on span "29" at bounding box center [688, 483] width 26 height 26
click at [825, 517] on div "OK" at bounding box center [835, 515] width 39 height 16
type input "[DATE]"
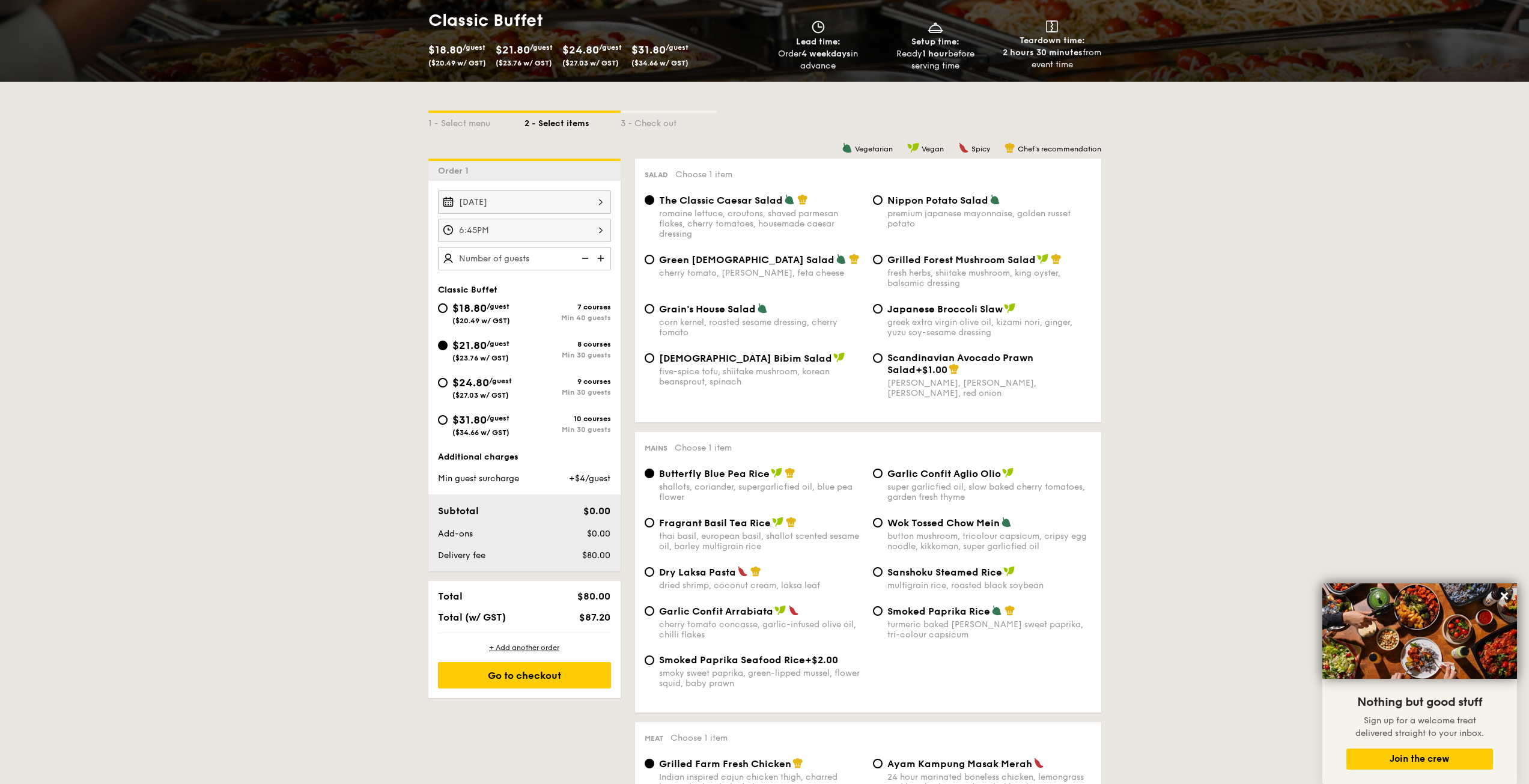
click at [600, 258] on img at bounding box center [602, 259] width 18 height 23
click at [600, 262] on img at bounding box center [602, 259] width 18 height 23
type input "25 guests"
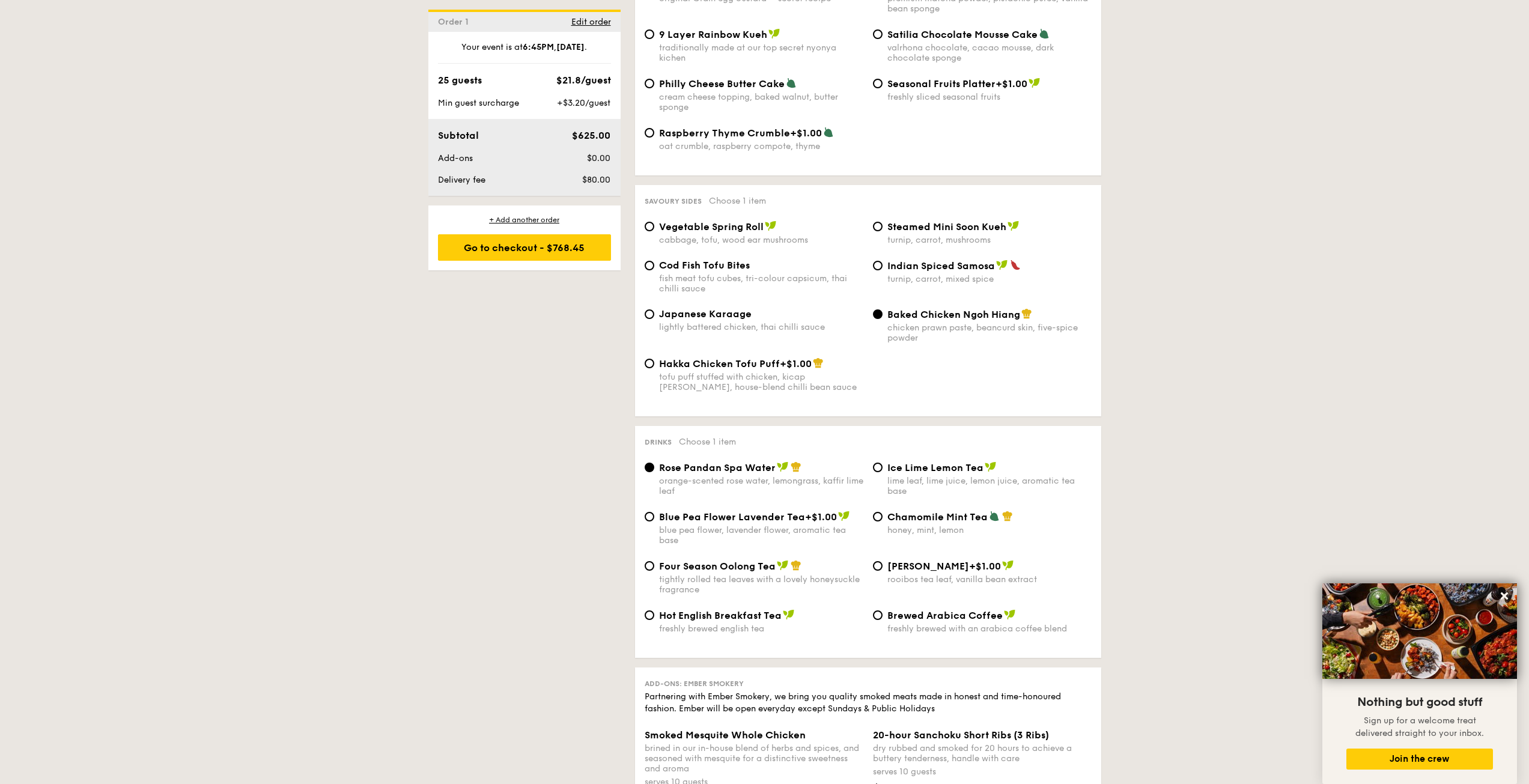
scroll to position [1802, 0]
